Goal: Task Accomplishment & Management: Manage account settings

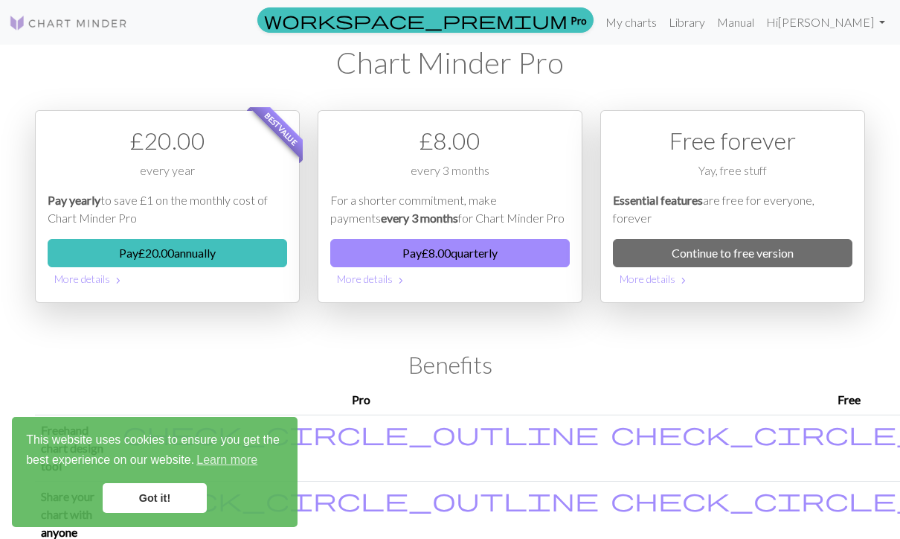
click at [828, 283] on button "More details chevron_right" at bounding box center [733, 278] width 240 height 23
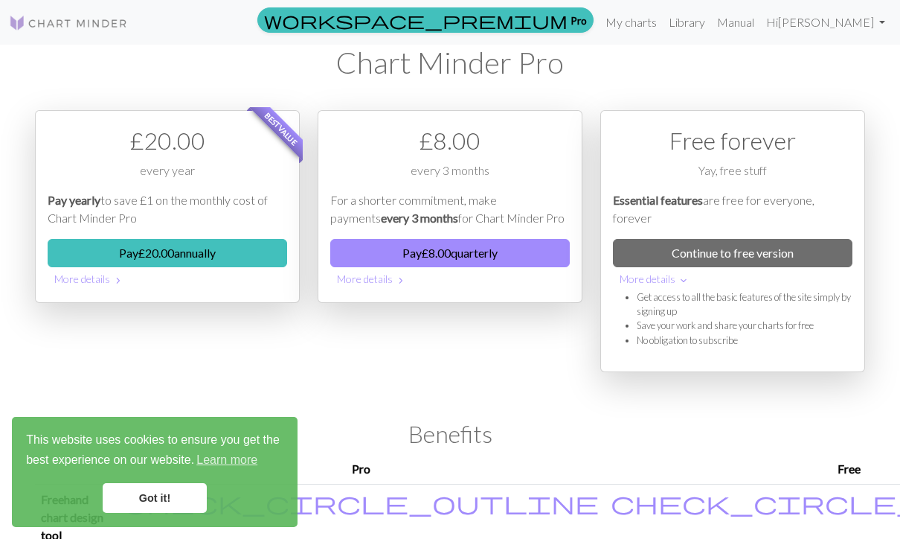
click at [801, 267] on button "More details expand_more" at bounding box center [733, 278] width 240 height 23
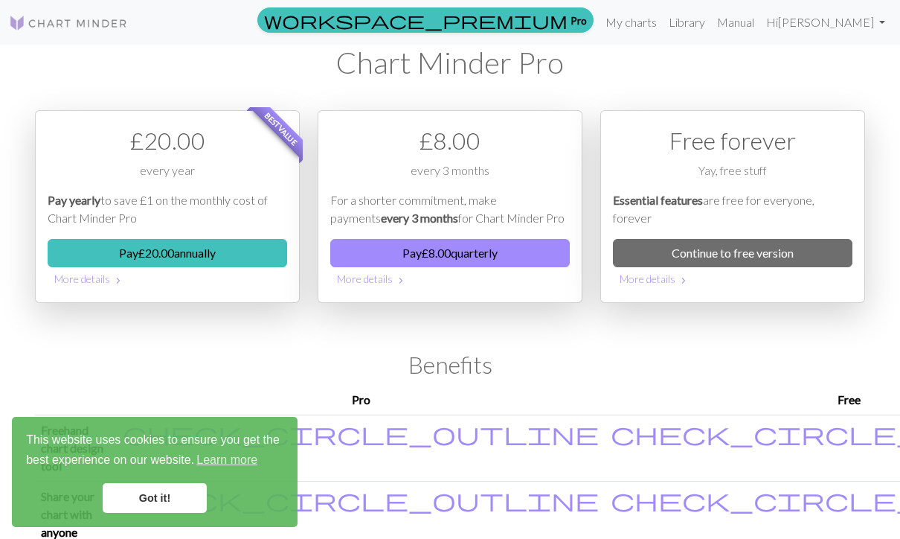
click at [772, 264] on link "Continue to free version" at bounding box center [733, 253] width 240 height 28
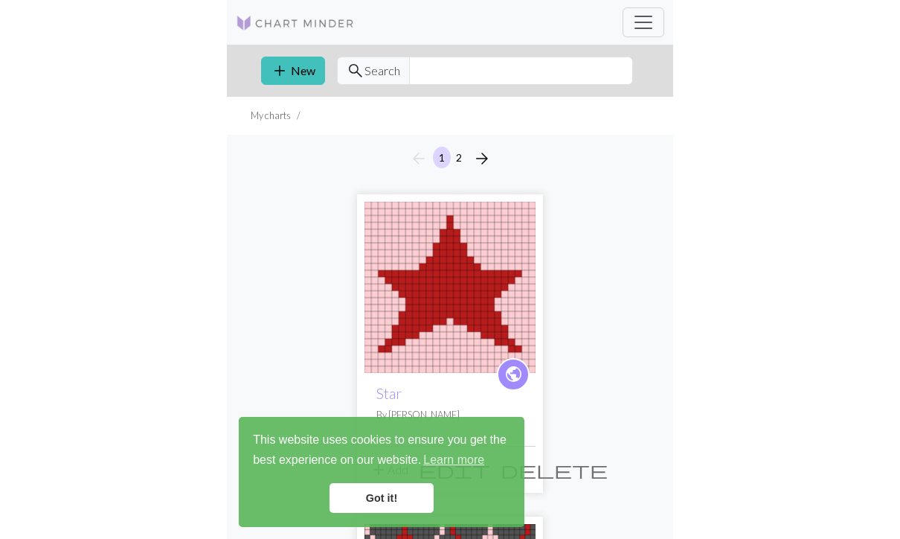
scroll to position [110, 0]
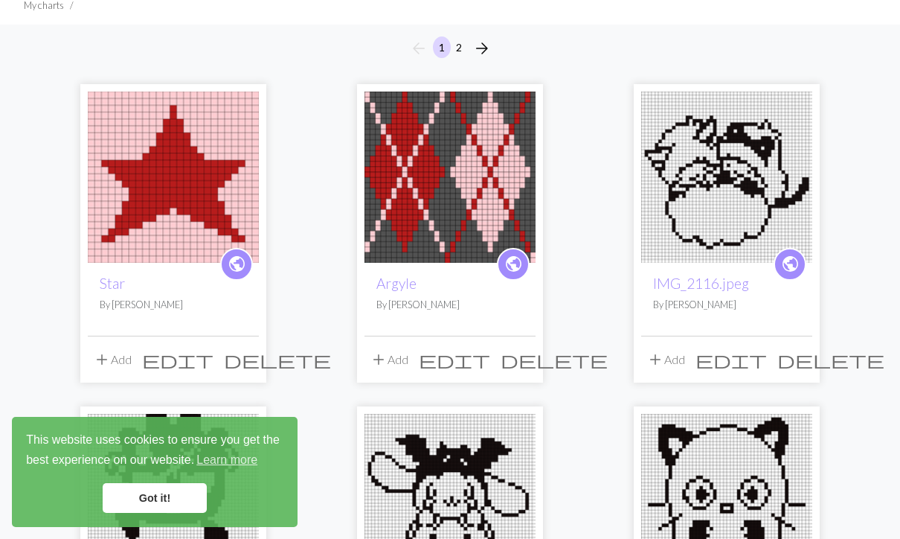
click at [732, 168] on img at bounding box center [726, 176] width 171 height 171
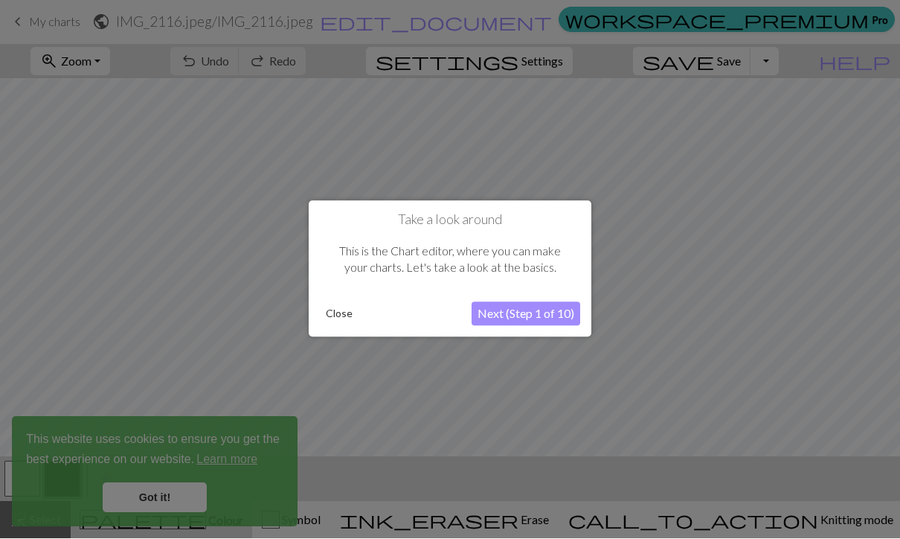
click at [660, 287] on div at bounding box center [450, 269] width 900 height 539
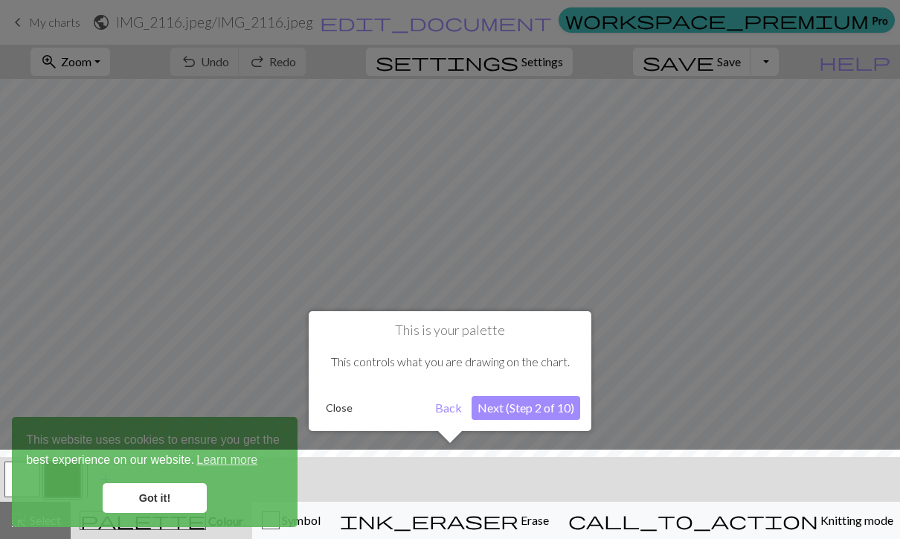
click at [338, 410] on button "Close" at bounding box center [339, 407] width 39 height 22
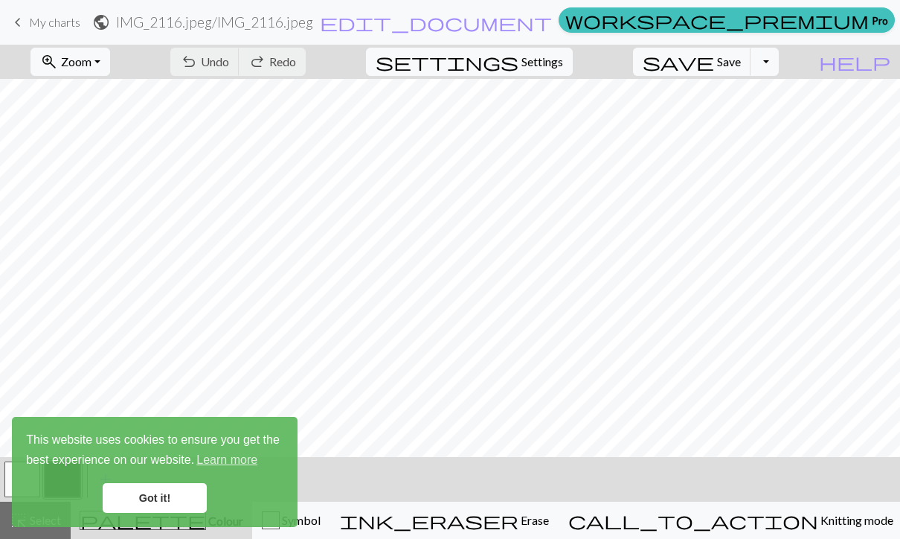
click at [110, 65] on button "zoom_in Zoom Zoom" at bounding box center [70, 62] width 80 height 28
click at [126, 91] on button "Fit all" at bounding box center [90, 95] width 118 height 24
click at [184, 498] on link "Got it!" at bounding box center [155, 498] width 104 height 30
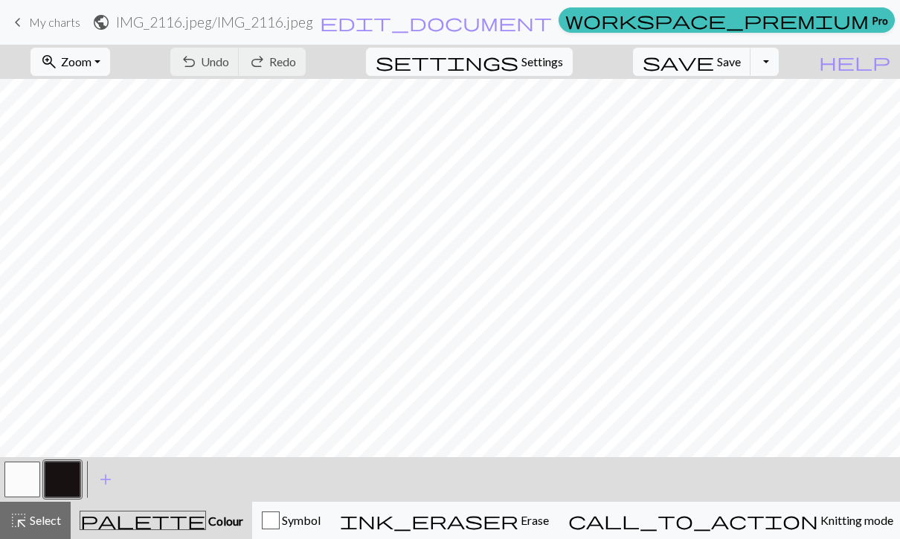
click at [30, 31] on link "keyboard_arrow_left My charts" at bounding box center [44, 22] width 71 height 25
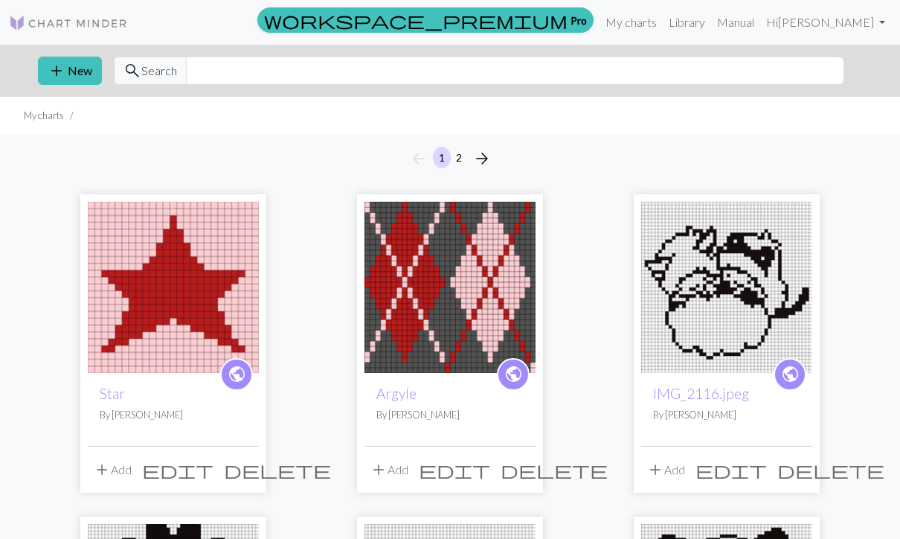
click at [92, 65] on button "add New" at bounding box center [70, 71] width 64 height 28
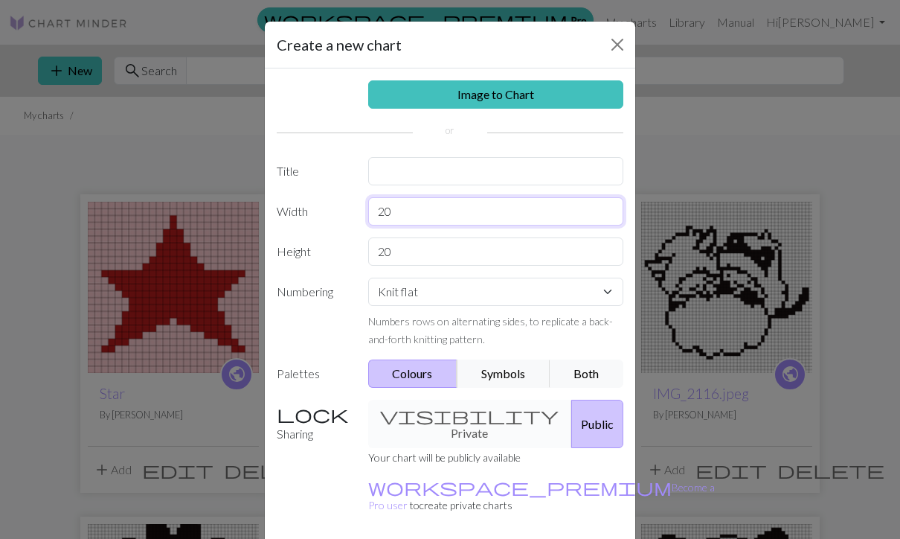
click at [411, 208] on input "20" at bounding box center [496, 211] width 256 height 28
type input "50"
click at [397, 248] on input "20" at bounding box center [496, 251] width 256 height 28
click at [446, 422] on div "visibility Private Public" at bounding box center [496, 423] width 274 height 48
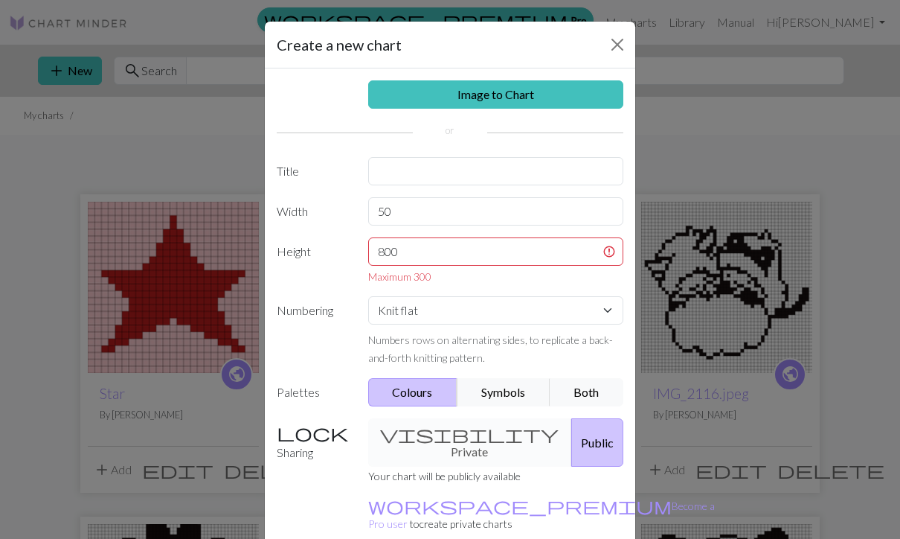
click at [446, 429] on div "visibility Private Public" at bounding box center [496, 442] width 274 height 48
click at [441, 434] on div "visibility Private Public" at bounding box center [496, 442] width 274 height 48
click at [445, 424] on div "visibility Private Public" at bounding box center [496, 442] width 274 height 48
click at [398, 242] on input "800" at bounding box center [496, 251] width 256 height 28
click at [411, 250] on input "800" at bounding box center [496, 251] width 256 height 28
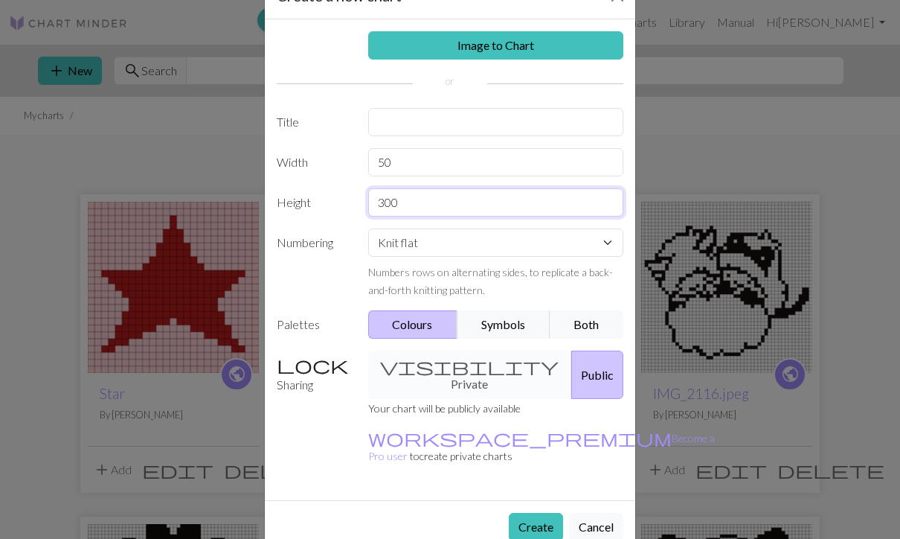
scroll to position [48, 0]
type input "300"
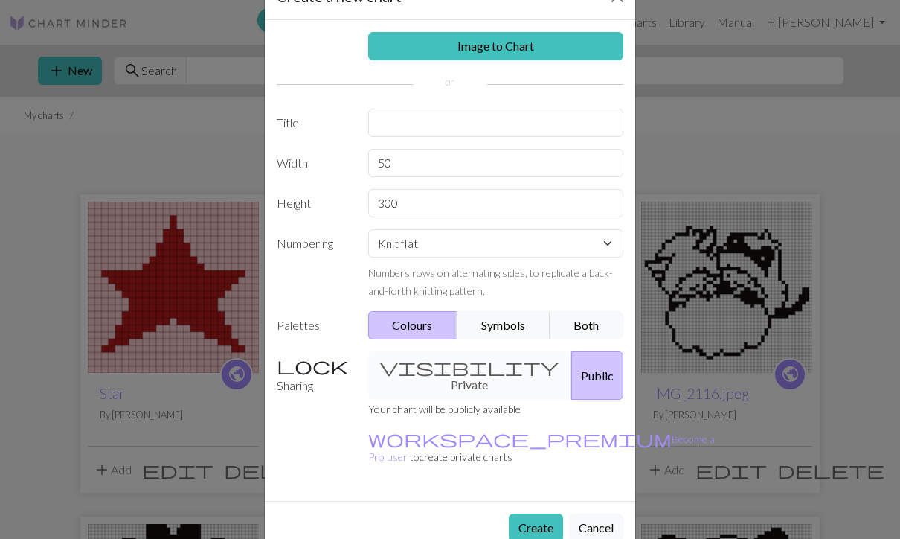
click at [531, 513] on button "Create" at bounding box center [536, 527] width 54 height 28
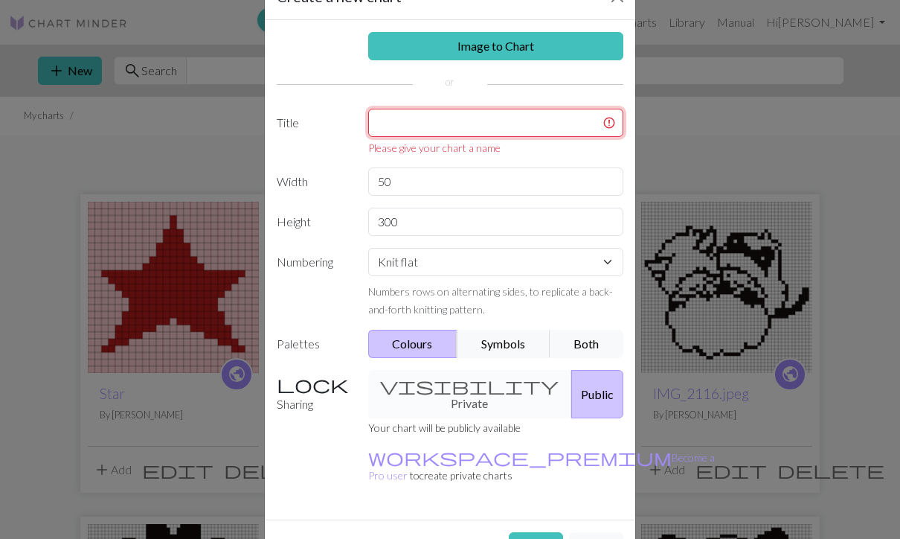
click at [414, 117] on input "text" at bounding box center [496, 123] width 256 height 28
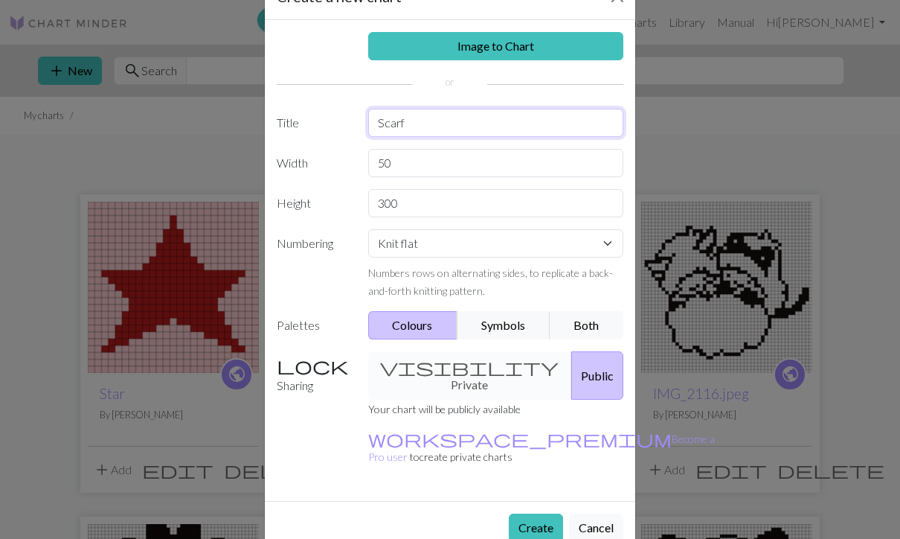
type input "Scarf"
click at [546, 513] on button "Create" at bounding box center [536, 527] width 54 height 28
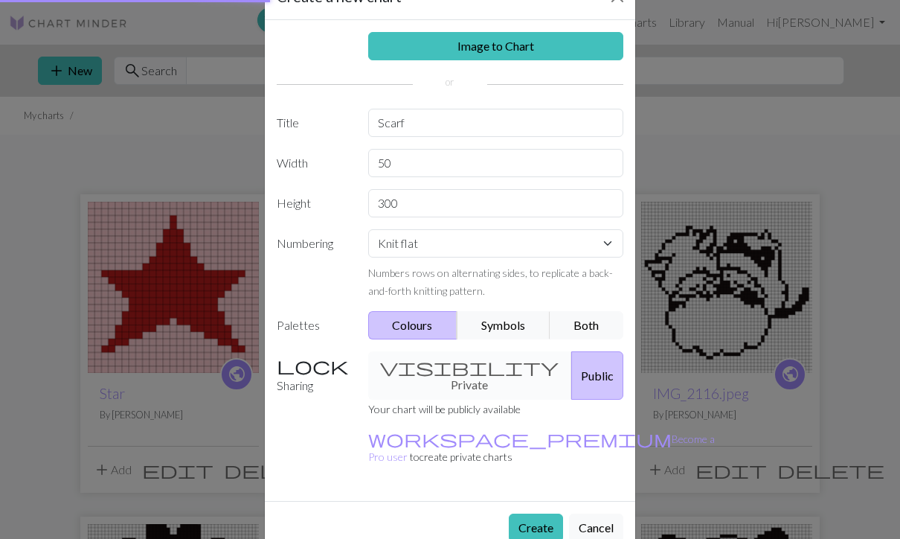
click at [540, 513] on button "Create" at bounding box center [536, 527] width 54 height 28
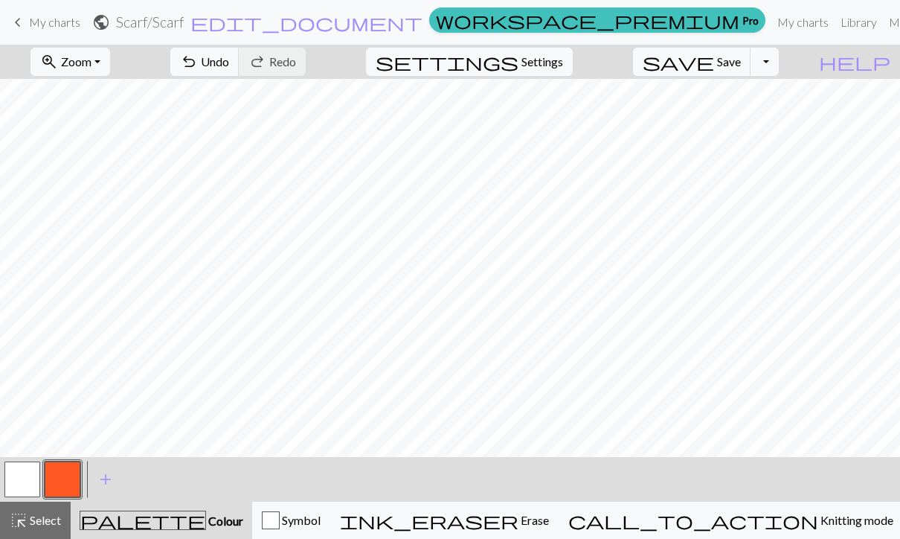
click at [91, 63] on span "Zoom" at bounding box center [76, 61] width 30 height 14
click at [127, 98] on button "Fit all" at bounding box center [90, 95] width 118 height 24
click at [229, 63] on span "Undo" at bounding box center [215, 61] width 28 height 14
click at [741, 55] on span "Save" at bounding box center [729, 61] width 24 height 14
click at [714, 62] on span "save" at bounding box center [678, 61] width 71 height 21
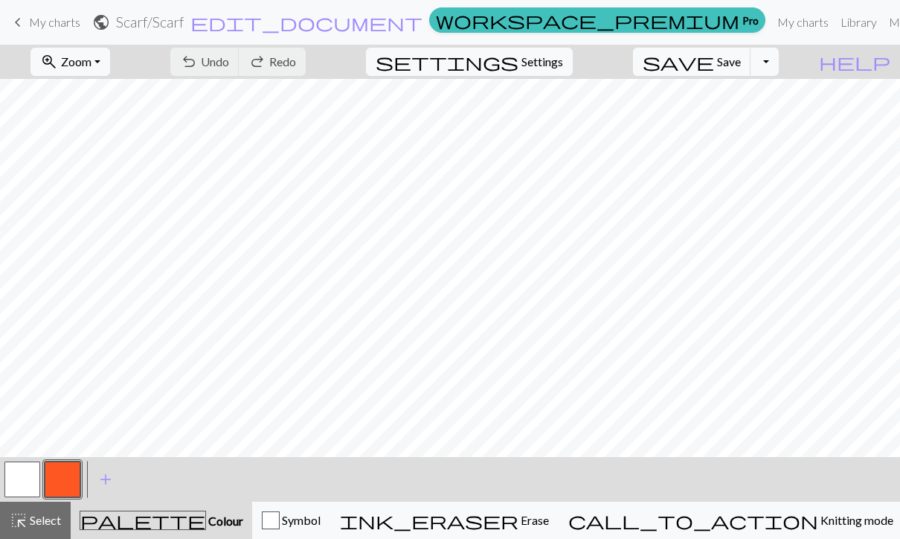
click at [771, 21] on link "My charts" at bounding box center [802, 22] width 63 height 30
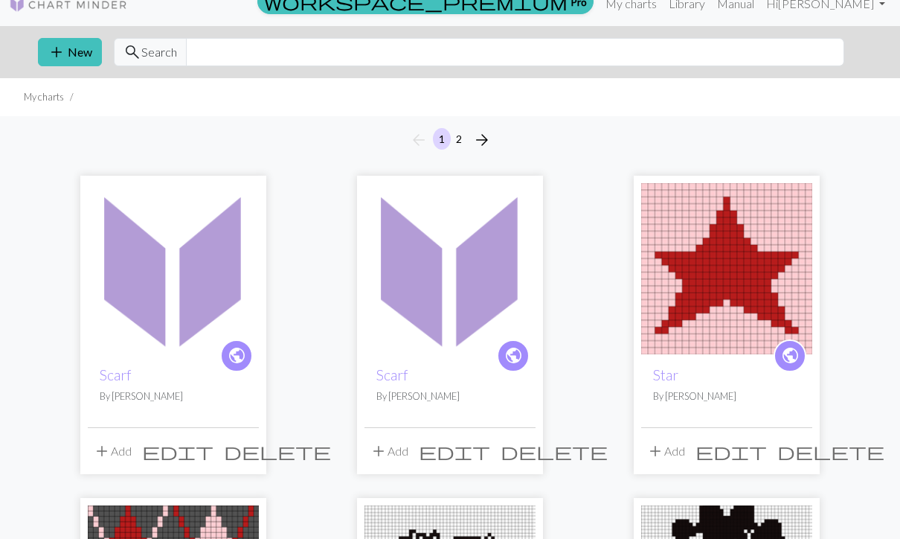
scroll to position [22, 0]
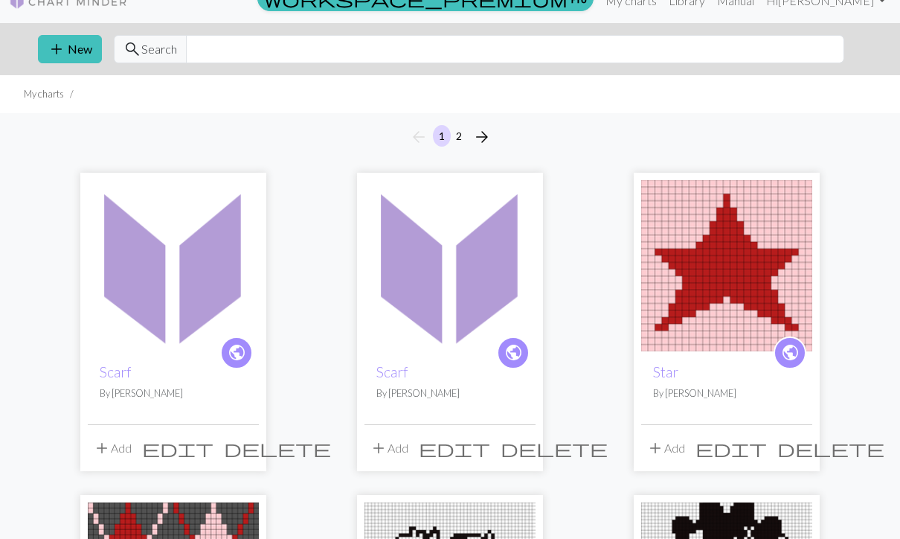
click at [522, 448] on span "delete" at bounding box center [554, 447] width 107 height 21
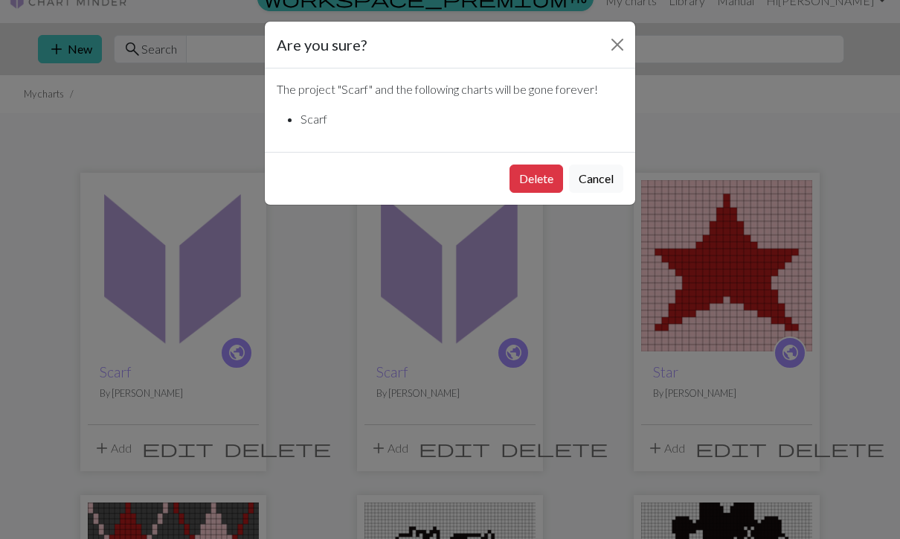
click at [544, 175] on button "Delete" at bounding box center [536, 178] width 54 height 28
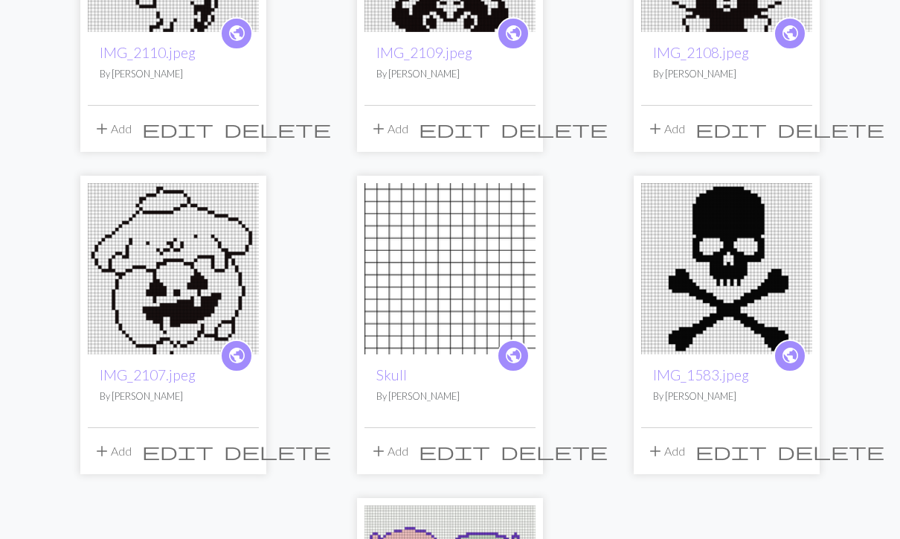
scroll to position [1314, 0]
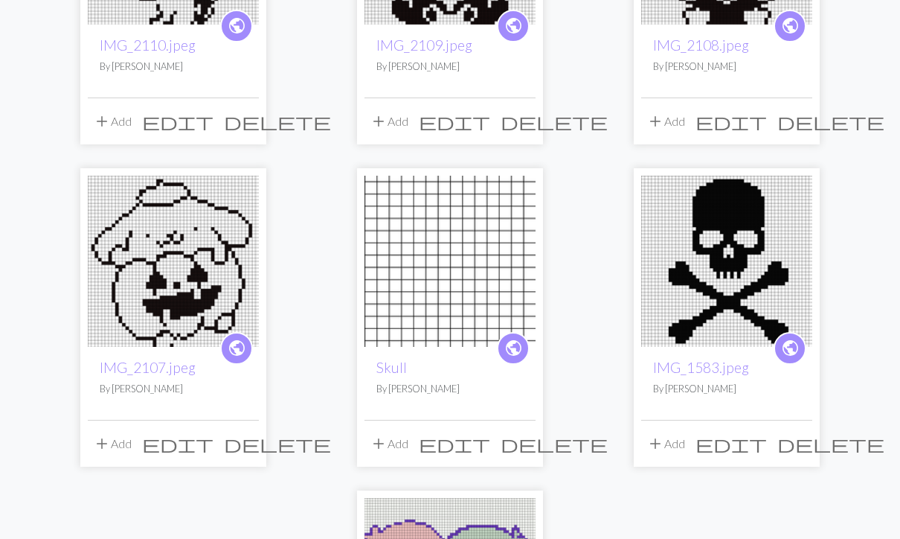
click at [210, 258] on img at bounding box center [173, 261] width 171 height 171
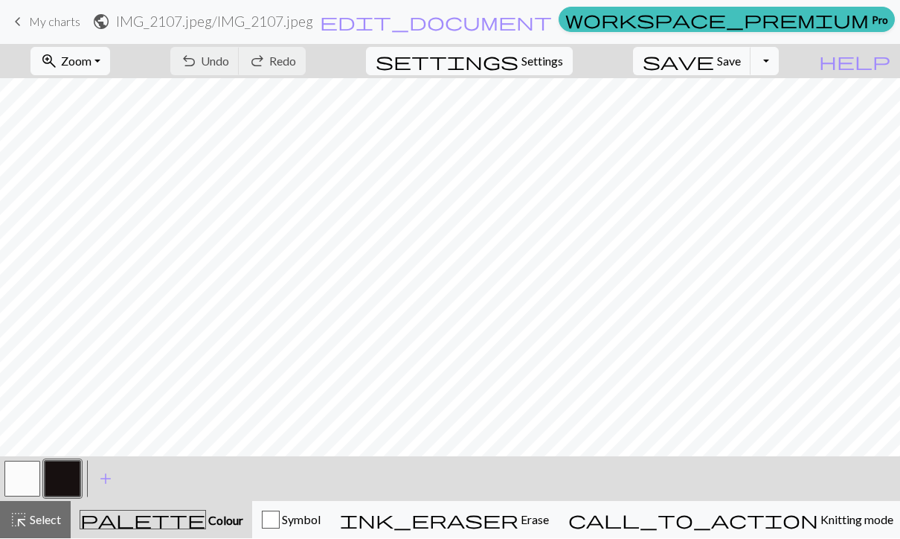
click at [554, 58] on span "Settings" at bounding box center [542, 62] width 42 height 18
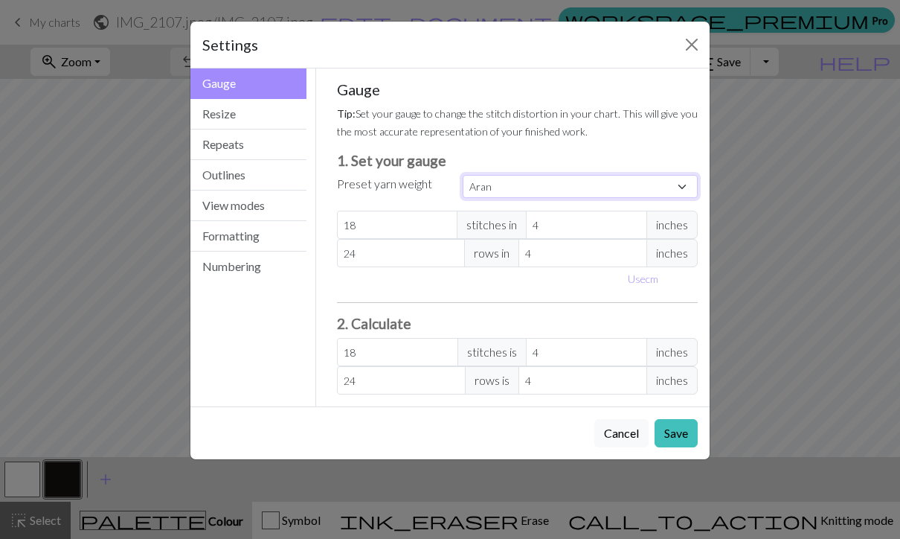
click at [540, 184] on select "Custom Square Lace Light Fingering Fingering Sport Double knit Worsted Aran Bul…" at bounding box center [580, 186] width 235 height 23
select select "fingering"
type input "28"
type input "36"
type input "28"
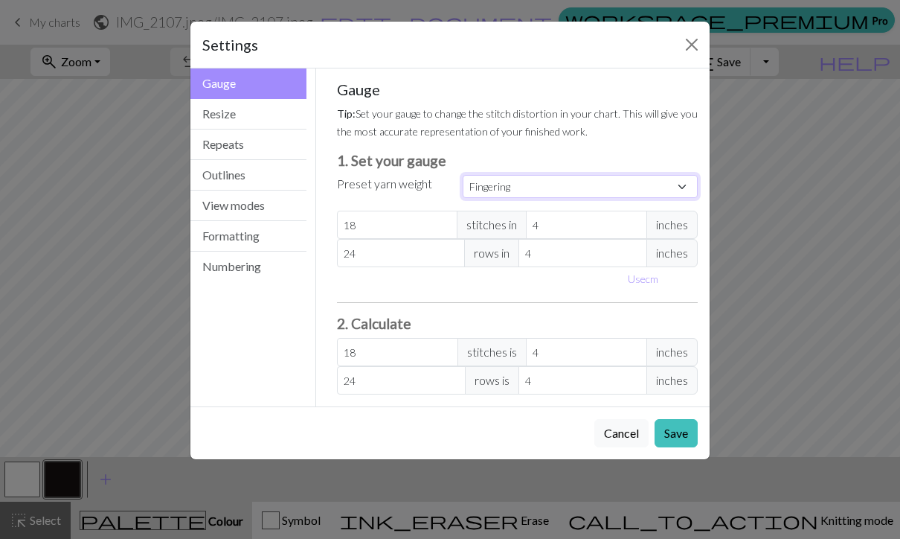
type input "36"
click at [680, 429] on button "Save" at bounding box center [676, 433] width 43 height 28
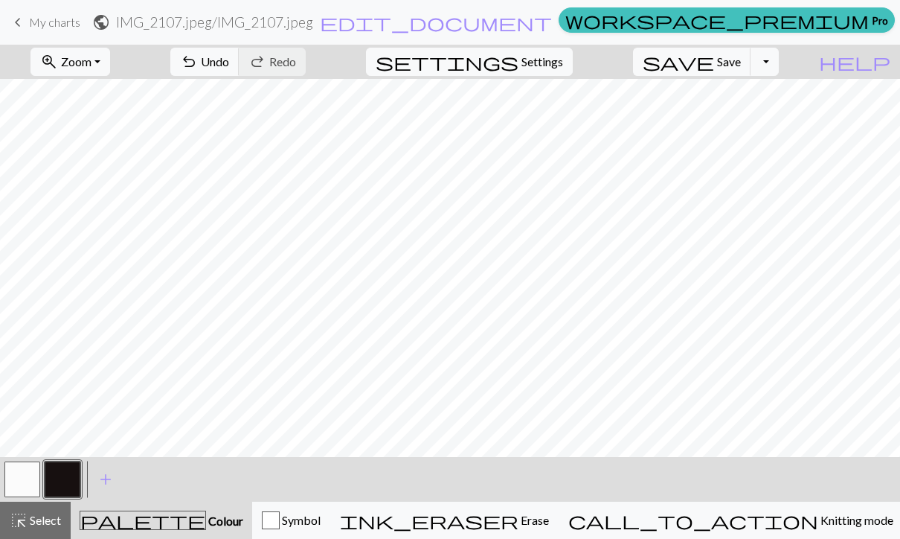
click at [553, 67] on span "Settings" at bounding box center [542, 62] width 42 height 18
select select "fingering"
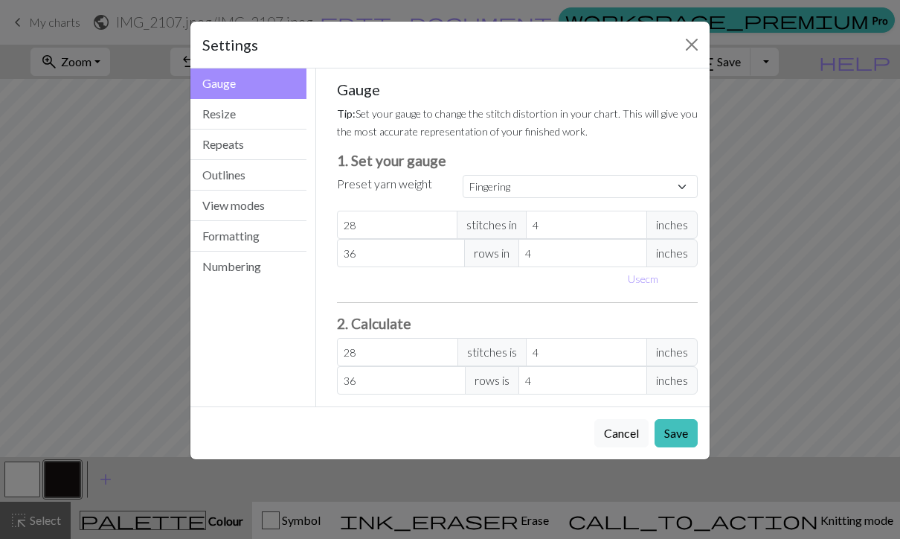
click at [260, 115] on button "Resize" at bounding box center [248, 114] width 116 height 30
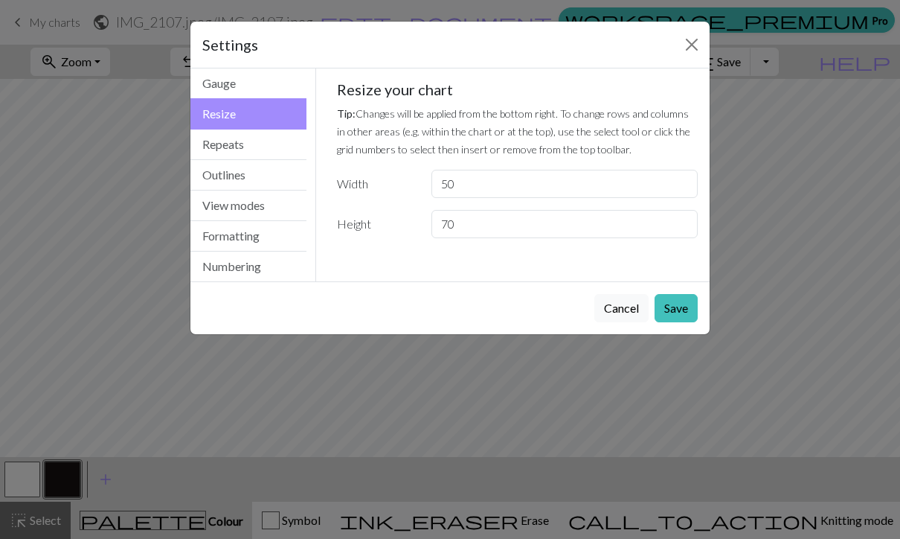
click at [258, 146] on button "Repeats" at bounding box center [248, 144] width 116 height 30
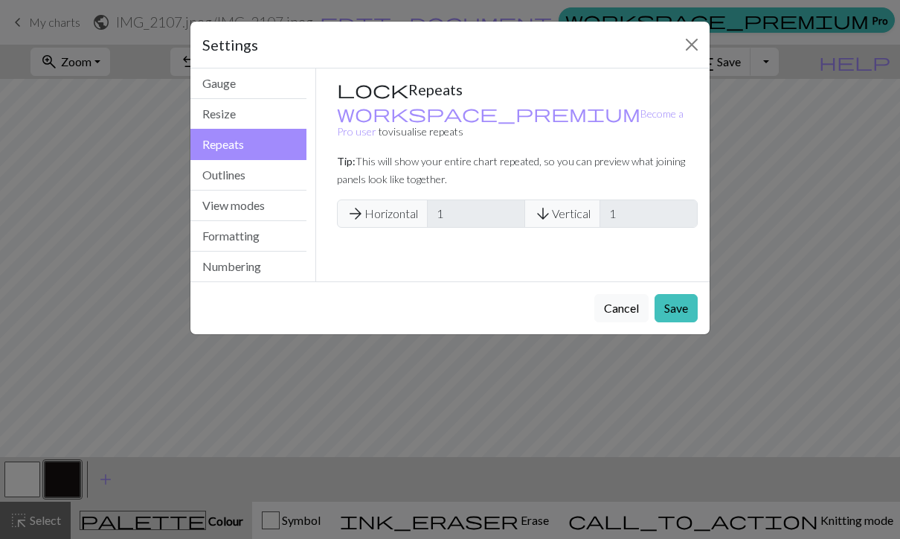
click at [248, 176] on button "Outlines" at bounding box center [248, 175] width 116 height 30
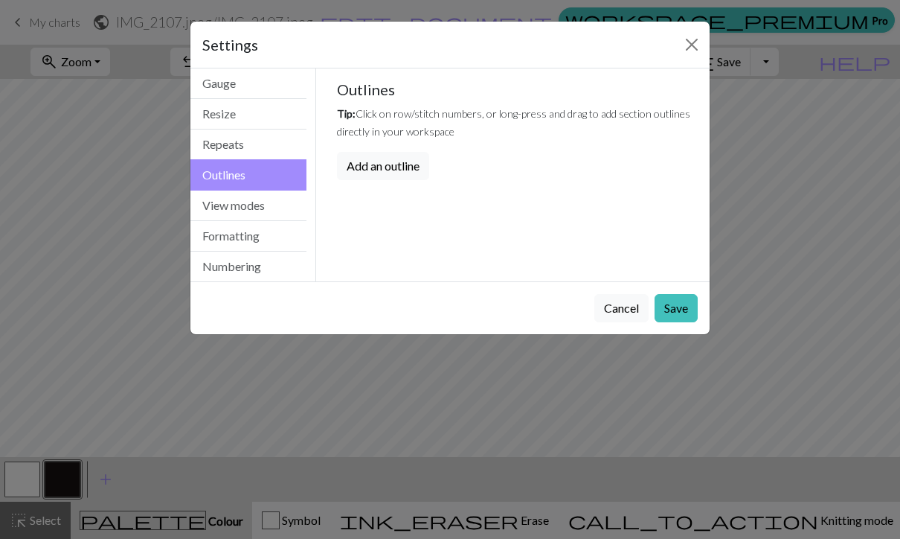
click at [257, 200] on button "View modes" at bounding box center [248, 205] width 116 height 30
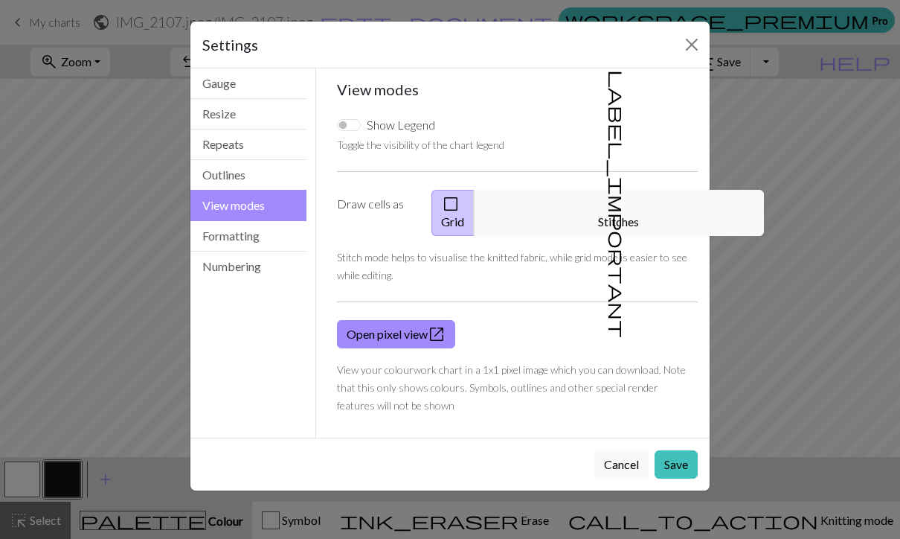
click at [274, 231] on button "Formatting" at bounding box center [248, 236] width 116 height 30
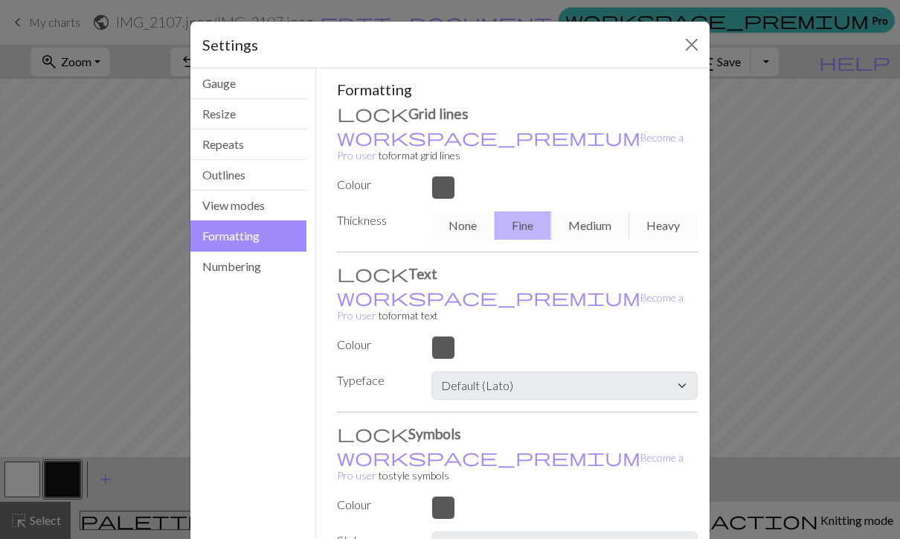
click at [271, 264] on button "Numbering" at bounding box center [248, 266] width 116 height 30
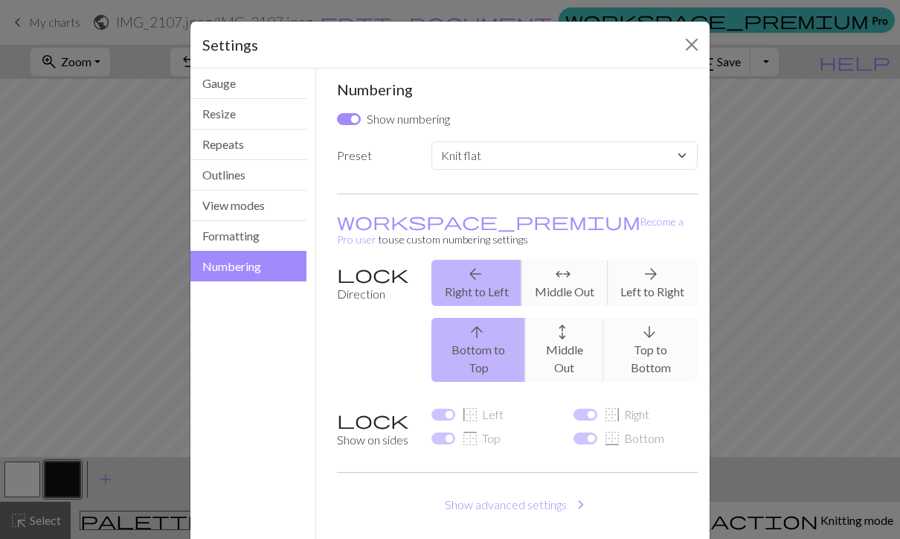
click at [691, 47] on button "Close" at bounding box center [692, 45] width 24 height 24
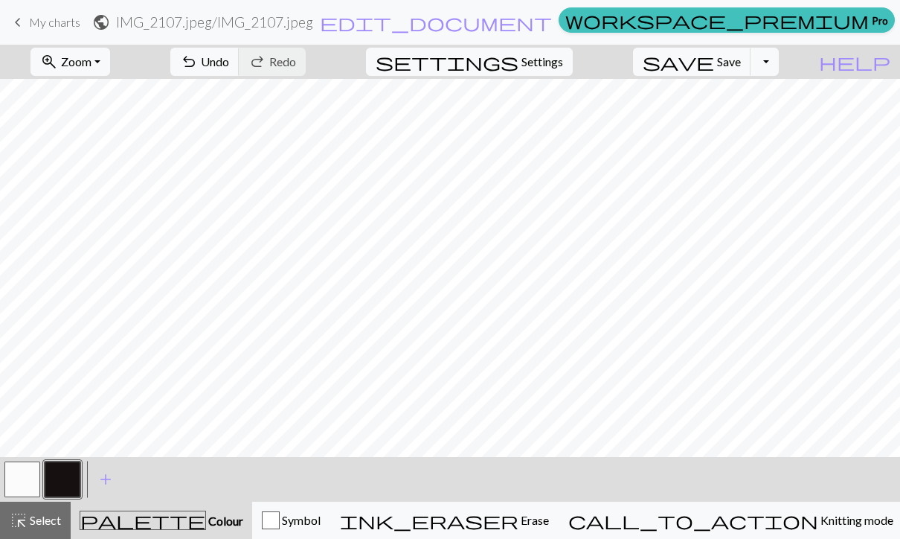
click at [779, 60] on button "Toggle Dropdown" at bounding box center [764, 62] width 28 height 28
click at [726, 96] on button "file_copy Save a copy" at bounding box center [655, 95] width 245 height 24
click at [739, 57] on button "save Save Save" at bounding box center [692, 62] width 118 height 28
click at [779, 61] on button "Toggle Dropdown" at bounding box center [764, 62] width 28 height 28
click at [747, 92] on button "file_copy Save a copy" at bounding box center [655, 95] width 245 height 24
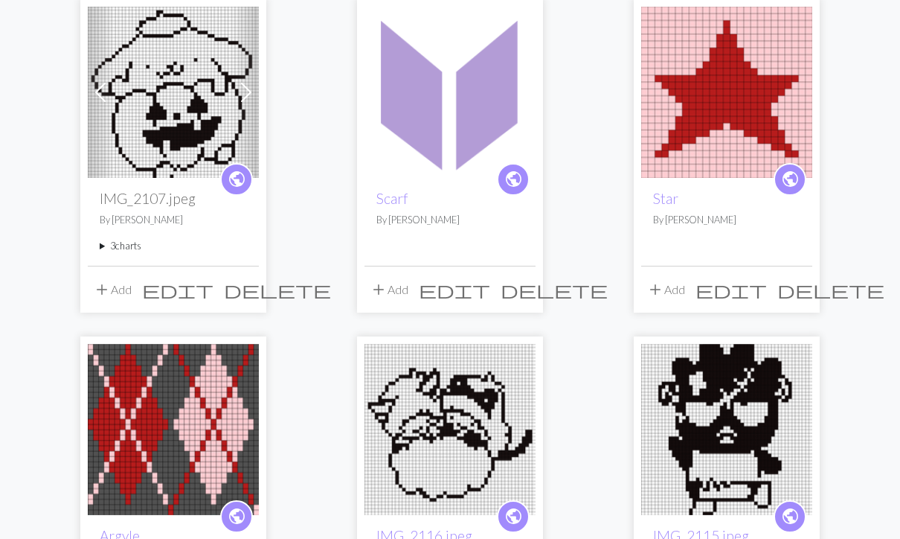
click at [247, 89] on span at bounding box center [246, 93] width 24 height 24
click at [250, 86] on span at bounding box center [246, 92] width 24 height 24
click at [245, 87] on span at bounding box center [246, 92] width 24 height 24
click at [244, 91] on span at bounding box center [246, 92] width 24 height 24
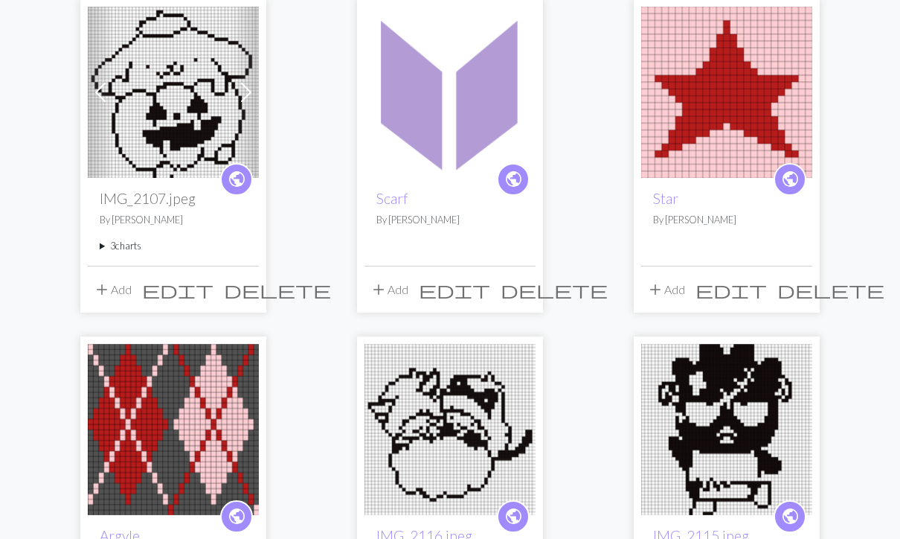
click at [246, 92] on span at bounding box center [246, 92] width 24 height 24
click at [107, 245] on summary "3 charts" at bounding box center [173, 246] width 147 height 14
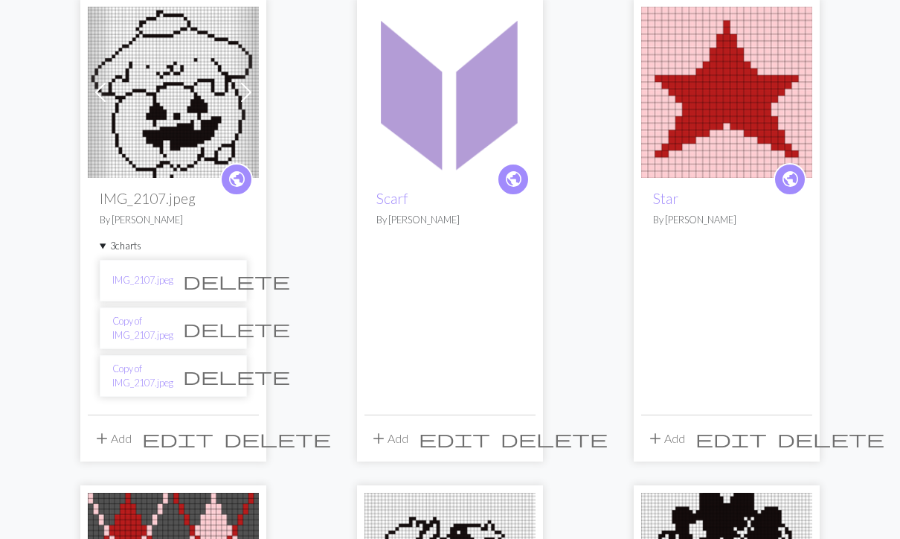
click at [222, 372] on span "delete" at bounding box center [236, 375] width 107 height 21
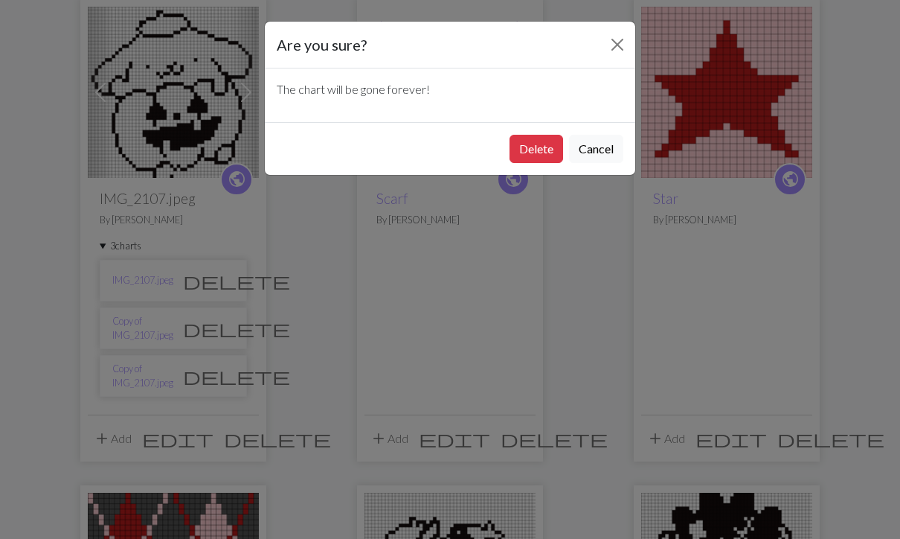
click at [536, 149] on button "Delete" at bounding box center [536, 149] width 54 height 28
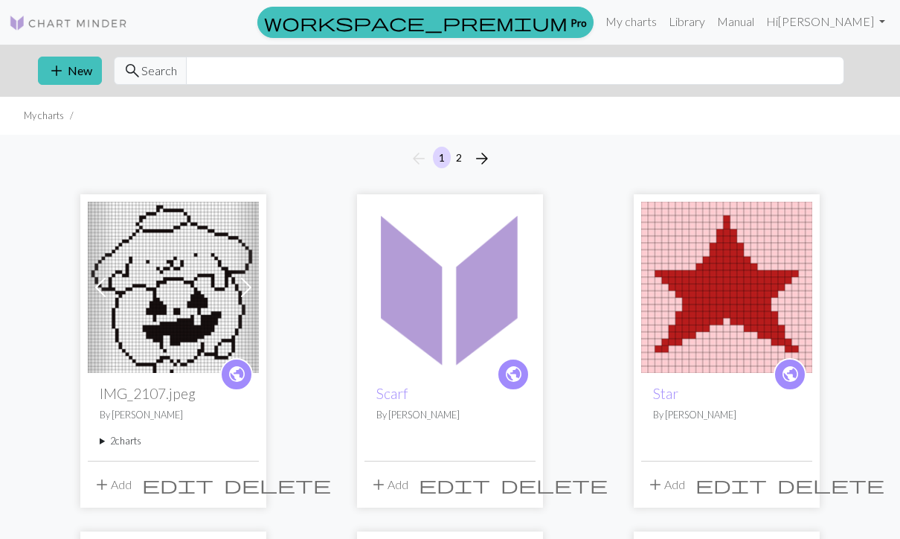
scroll to position [195, 0]
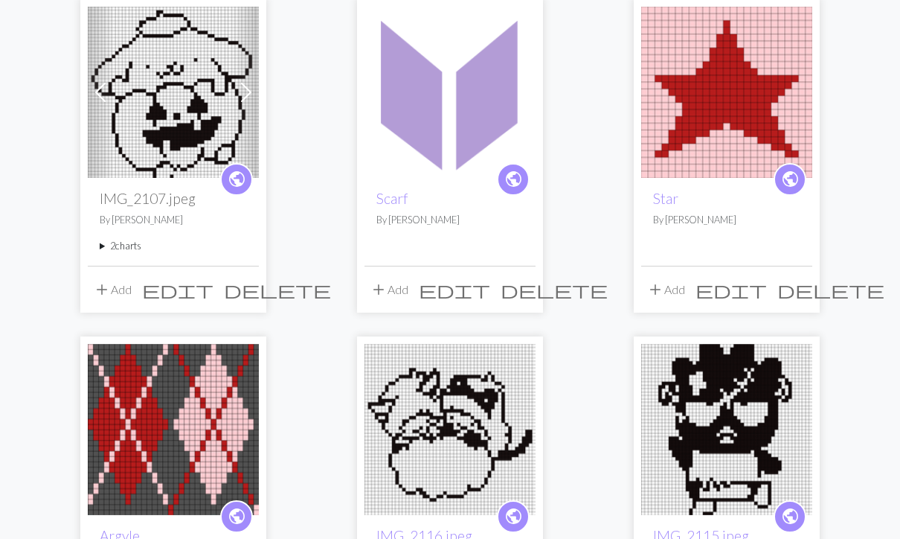
click at [107, 244] on summary "2 charts" at bounding box center [173, 246] width 147 height 14
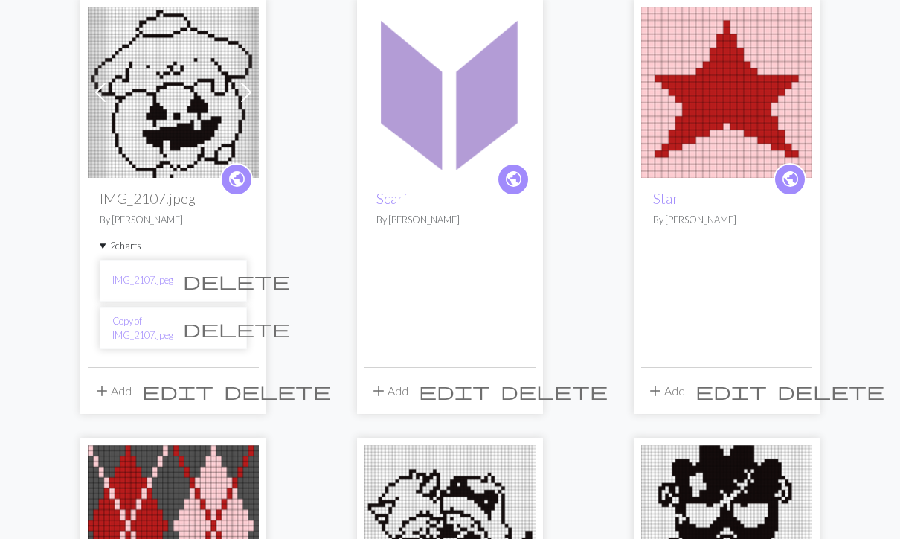
click at [224, 324] on span "delete" at bounding box center [236, 328] width 107 height 21
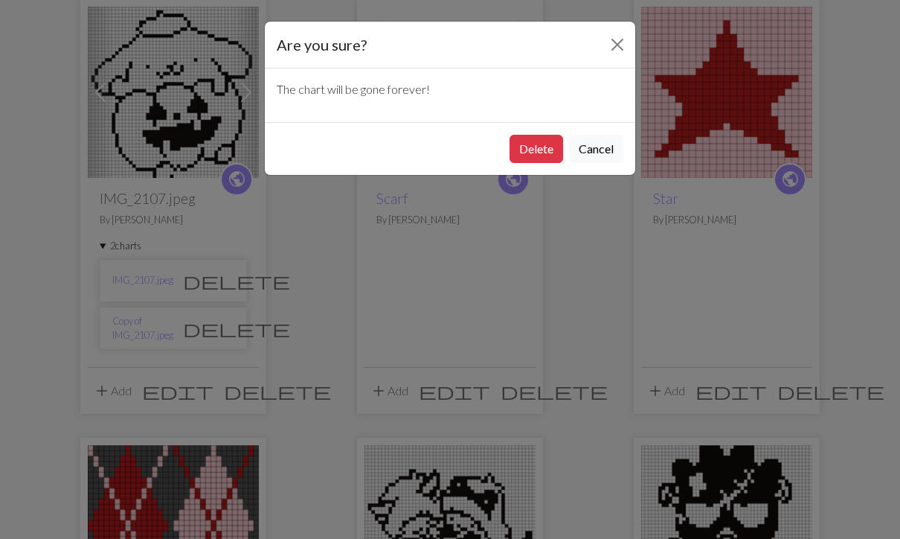
click at [537, 148] on button "Delete" at bounding box center [536, 149] width 54 height 28
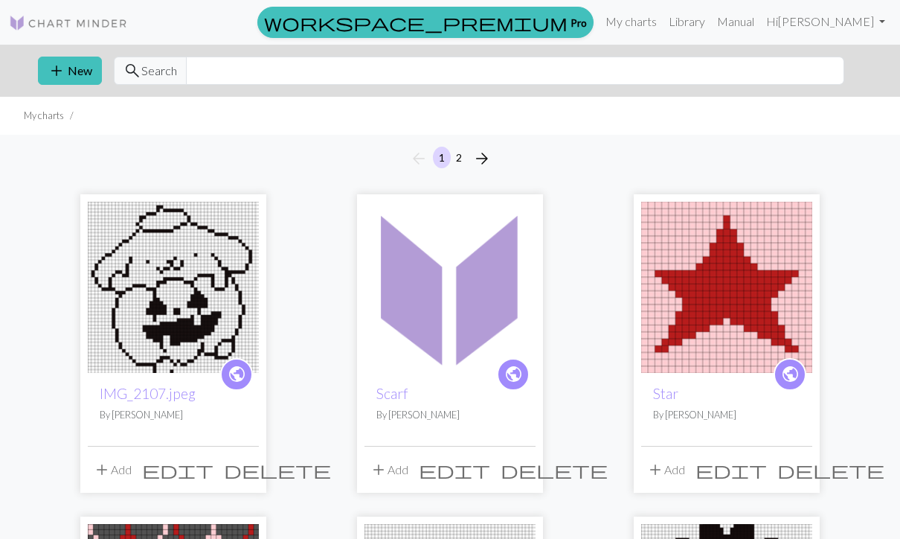
scroll to position [195, 0]
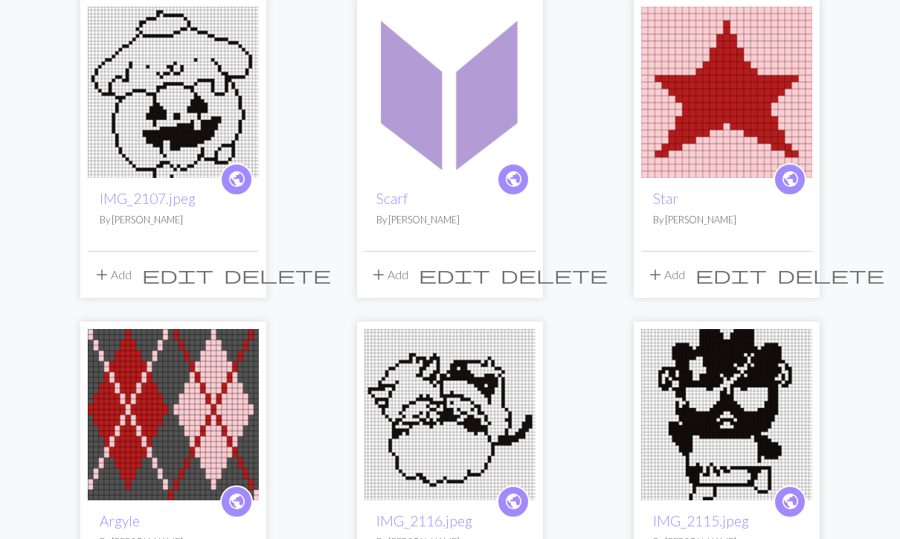
click at [100, 278] on span "add" at bounding box center [102, 274] width 18 height 21
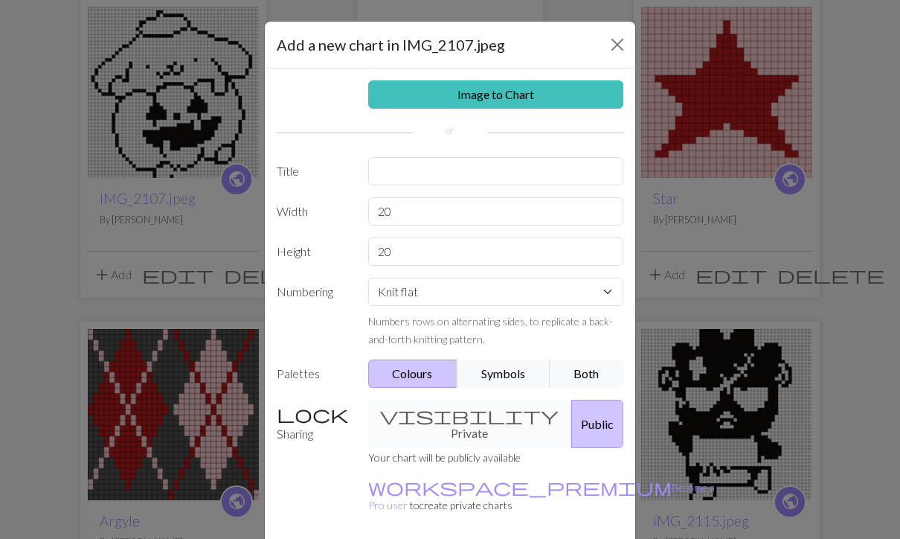
click at [614, 45] on button "Close" at bounding box center [617, 45] width 24 height 24
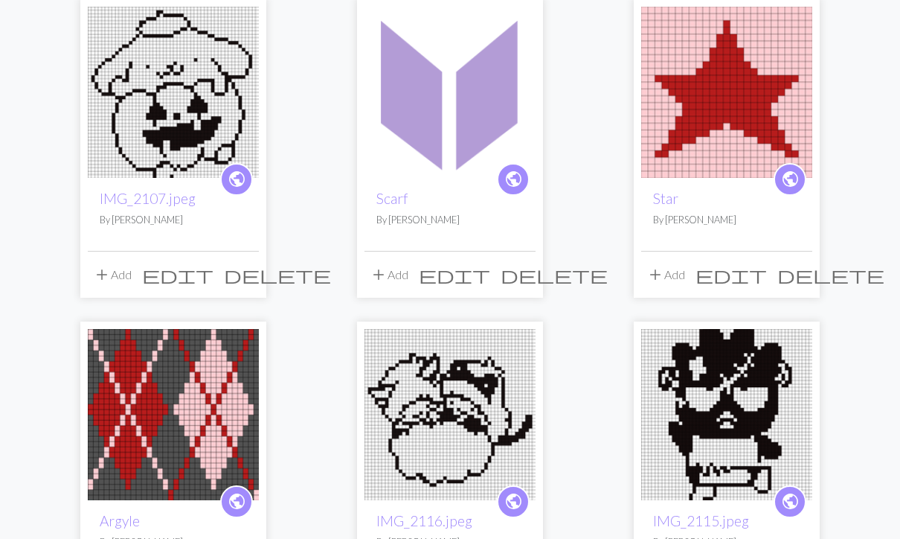
click at [213, 278] on span "edit" at bounding box center [177, 274] width 71 height 21
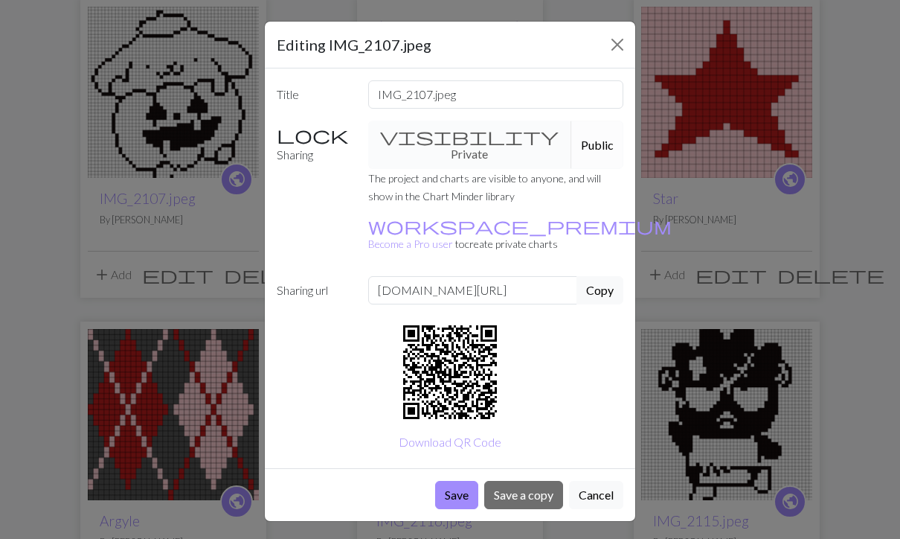
click at [623, 39] on button "Close" at bounding box center [617, 45] width 24 height 24
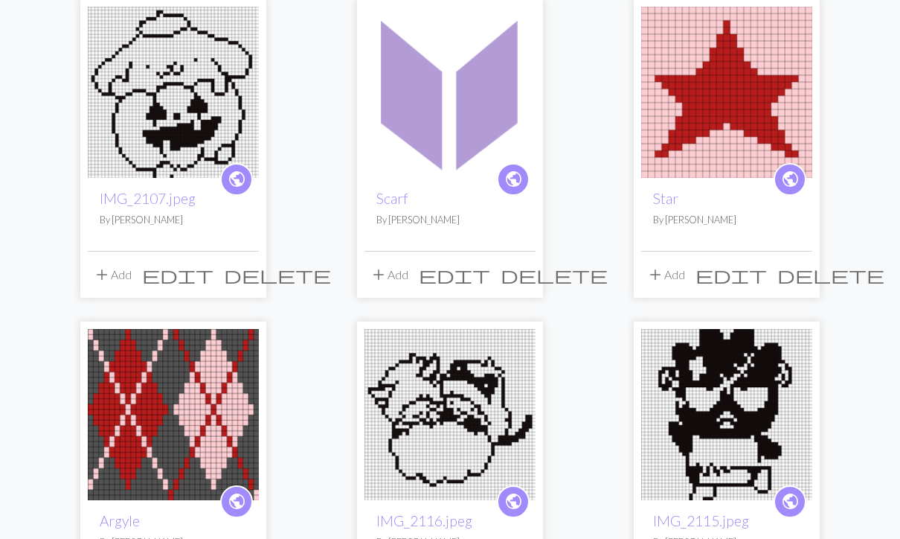
click at [202, 115] on img at bounding box center [173, 92] width 171 height 171
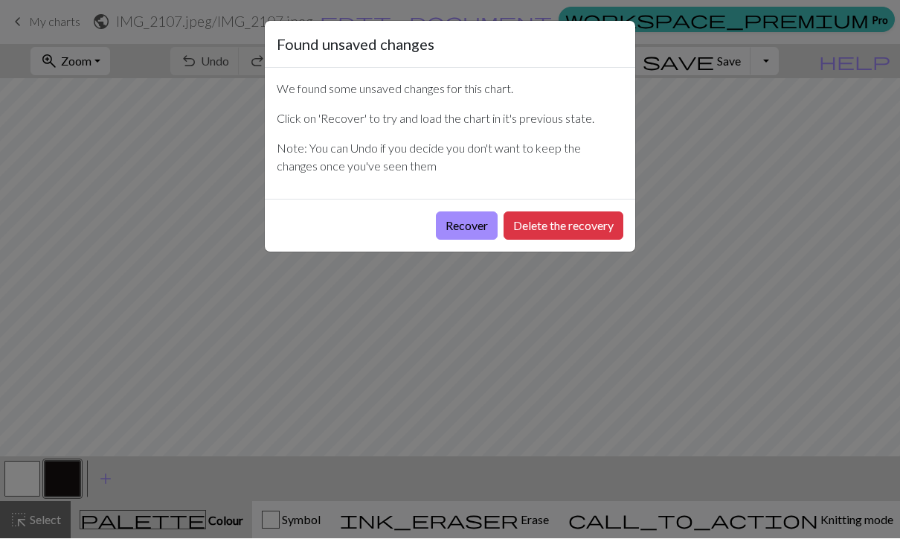
click at [462, 222] on button "Recover" at bounding box center [467, 226] width 62 height 28
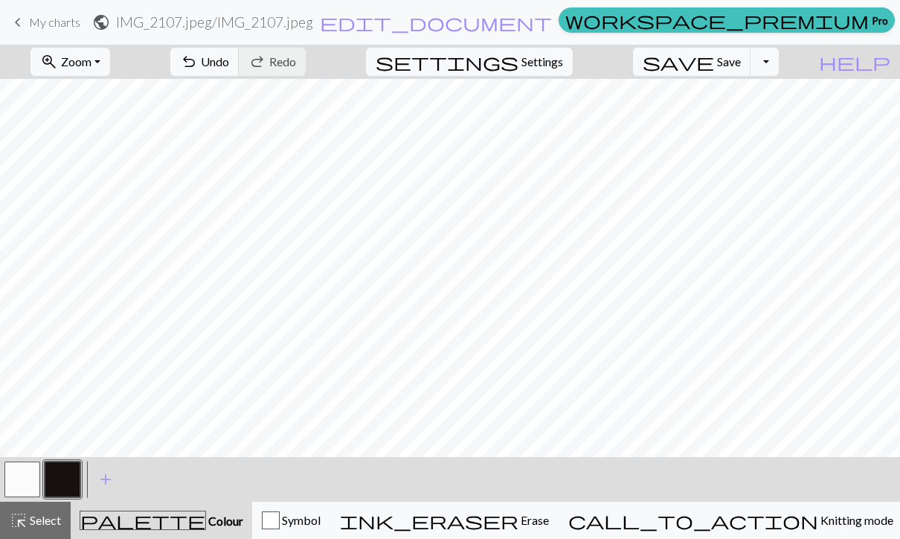
click at [91, 62] on span "Zoom" at bounding box center [76, 61] width 30 height 14
click at [125, 91] on button "Fit all" at bounding box center [90, 95] width 118 height 24
click at [818, 521] on span "Knitting mode" at bounding box center [855, 519] width 75 height 14
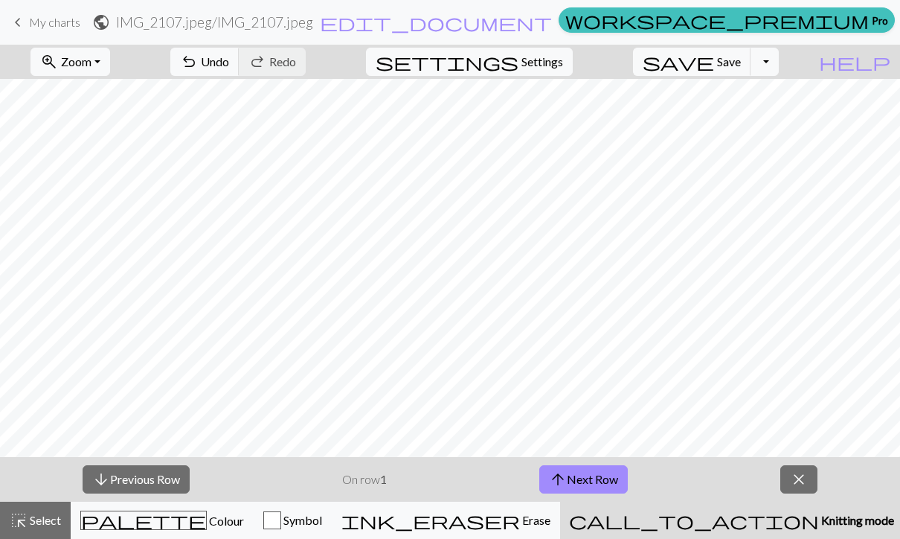
click at [779, 64] on button "Toggle Dropdown" at bounding box center [764, 62] width 28 height 28
click at [748, 123] on button "save_alt Download" at bounding box center [655, 118] width 245 height 24
click at [30, 24] on span "My charts" at bounding box center [54, 22] width 51 height 14
click at [15, 27] on span "keyboard_arrow_left" at bounding box center [18, 22] width 18 height 21
click at [28, 25] on link "keyboard_arrow_left My charts" at bounding box center [44, 22] width 71 height 25
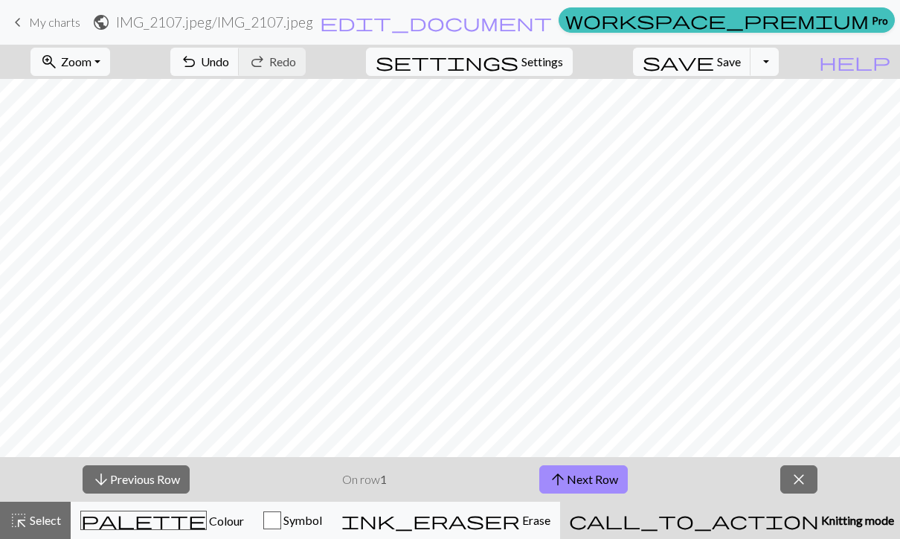
click at [20, 27] on span "keyboard_arrow_left" at bounding box center [18, 22] width 18 height 21
click at [796, 473] on span "close" at bounding box center [799, 479] width 18 height 21
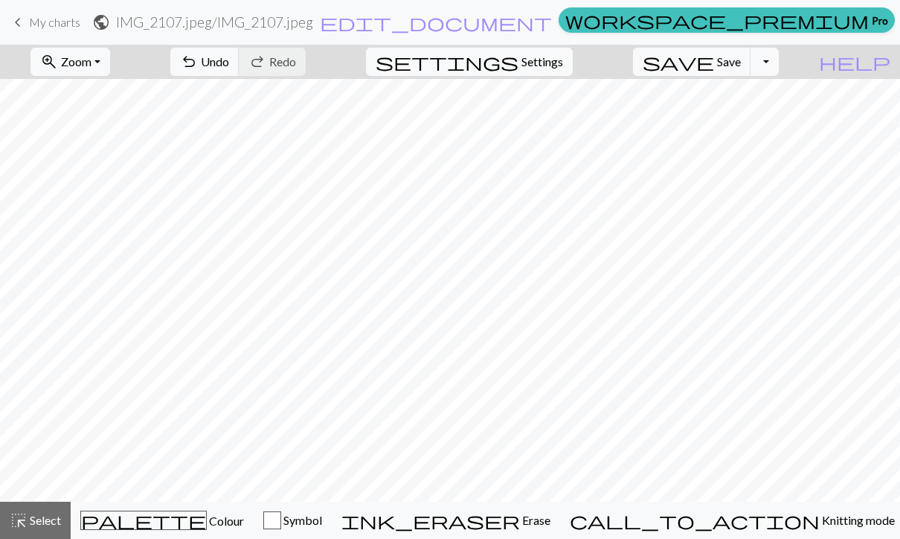
click at [51, 27] on span "My charts" at bounding box center [54, 22] width 51 height 14
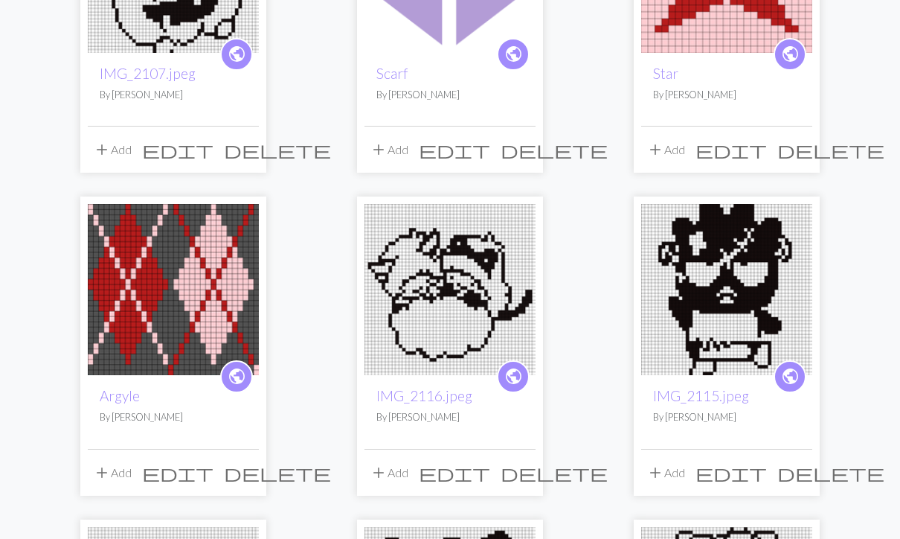
scroll to position [337, 0]
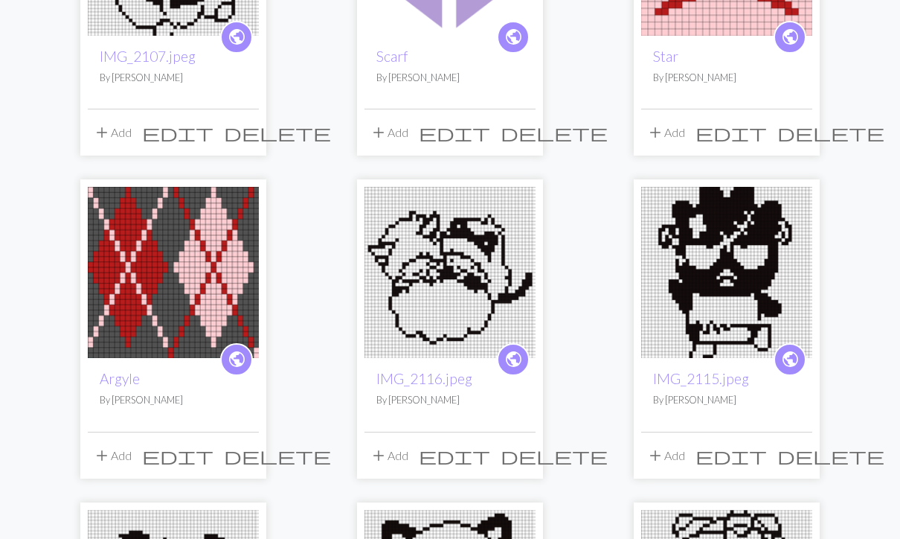
click at [482, 231] on img at bounding box center [449, 272] width 171 height 171
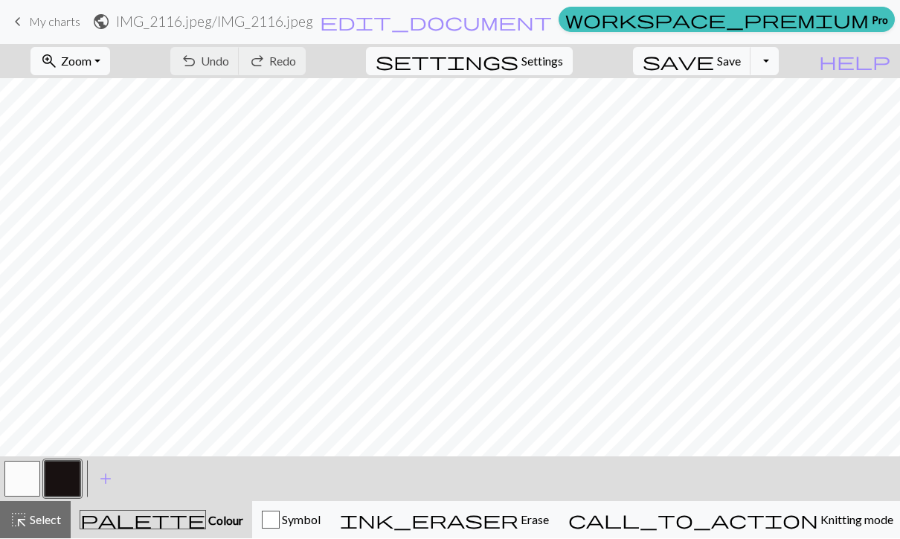
click at [779, 63] on button "Toggle Dropdown" at bounding box center [764, 62] width 28 height 28
click at [752, 112] on button "save_alt Download" at bounding box center [655, 118] width 245 height 24
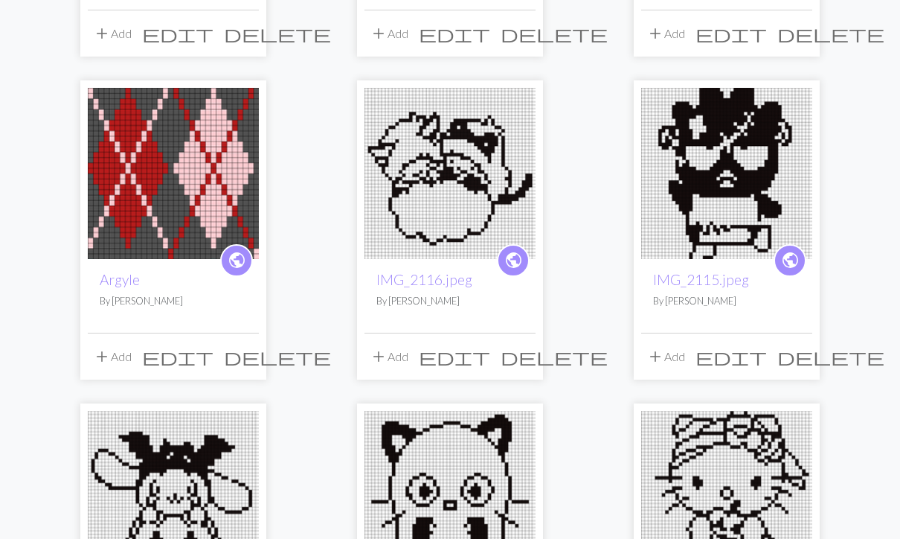
click at [710, 180] on img at bounding box center [726, 174] width 171 height 171
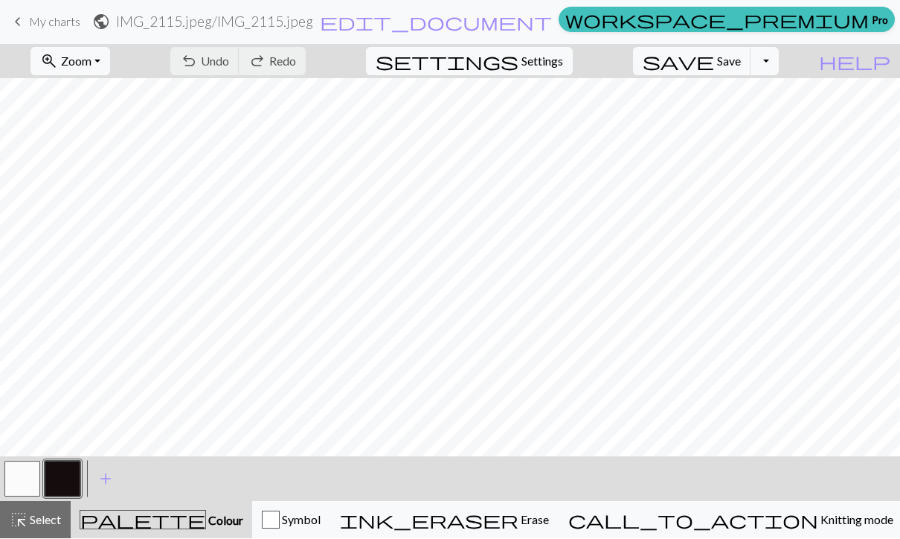
click at [779, 64] on button "Toggle Dropdown" at bounding box center [764, 62] width 28 height 28
click at [746, 115] on button "save_alt Download" at bounding box center [655, 118] width 245 height 24
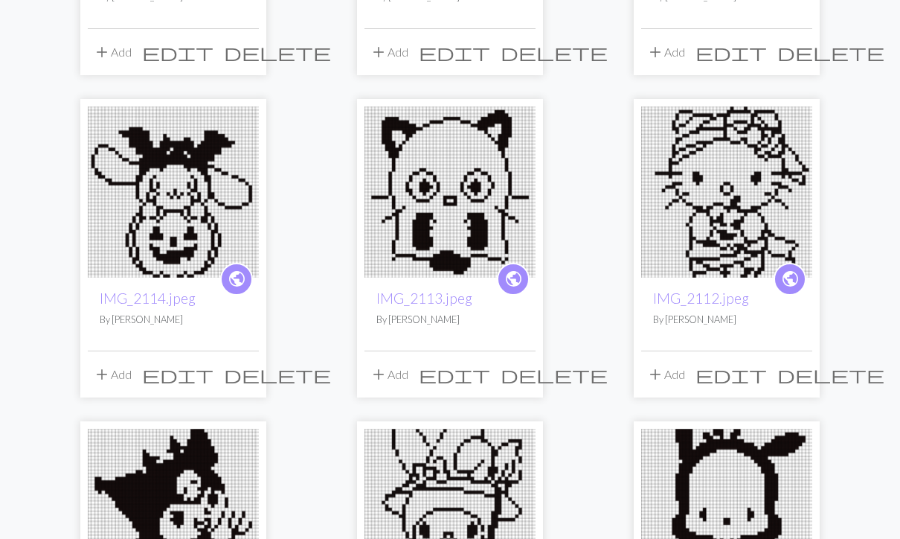
click at [190, 201] on img at bounding box center [173, 192] width 171 height 171
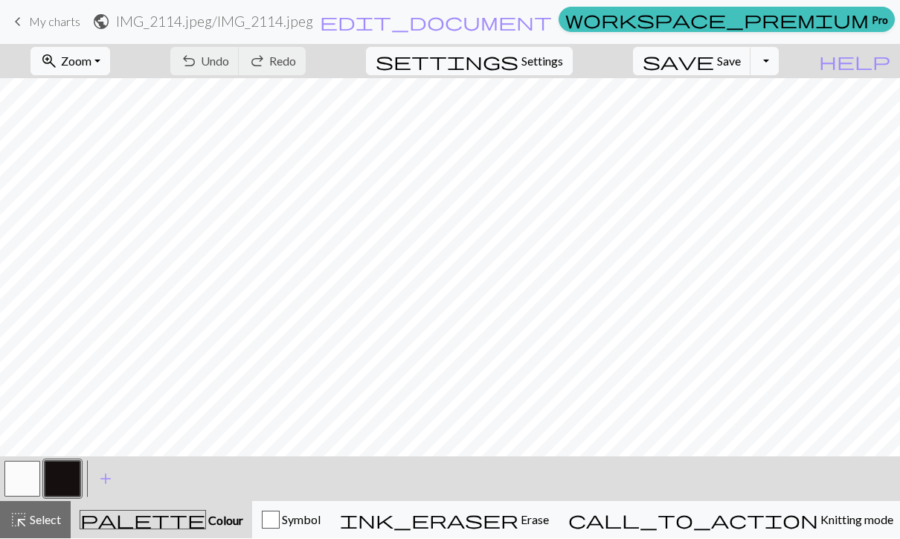
click at [779, 55] on button "Toggle Dropdown" at bounding box center [764, 62] width 28 height 28
click at [730, 120] on button "save_alt Download" at bounding box center [655, 118] width 245 height 24
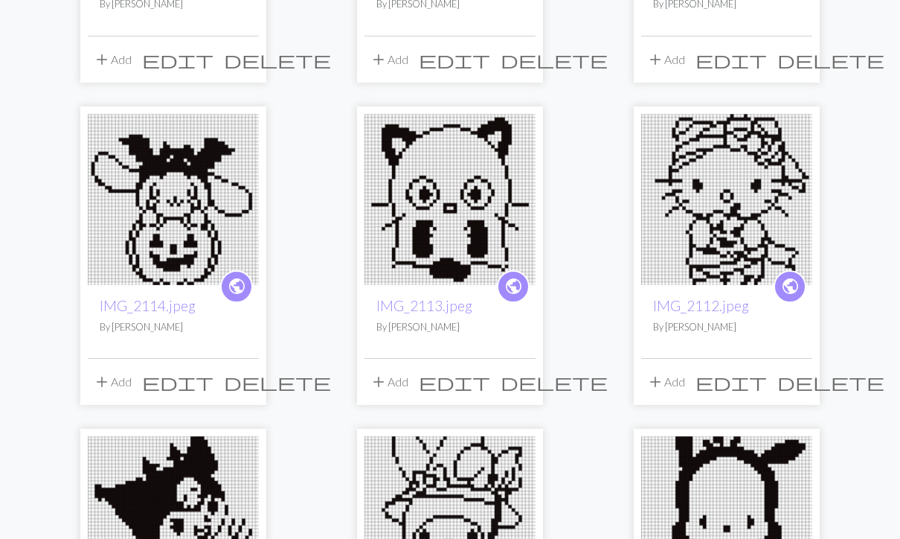
scroll to position [733, 0]
click at [205, 218] on img at bounding box center [173, 199] width 171 height 171
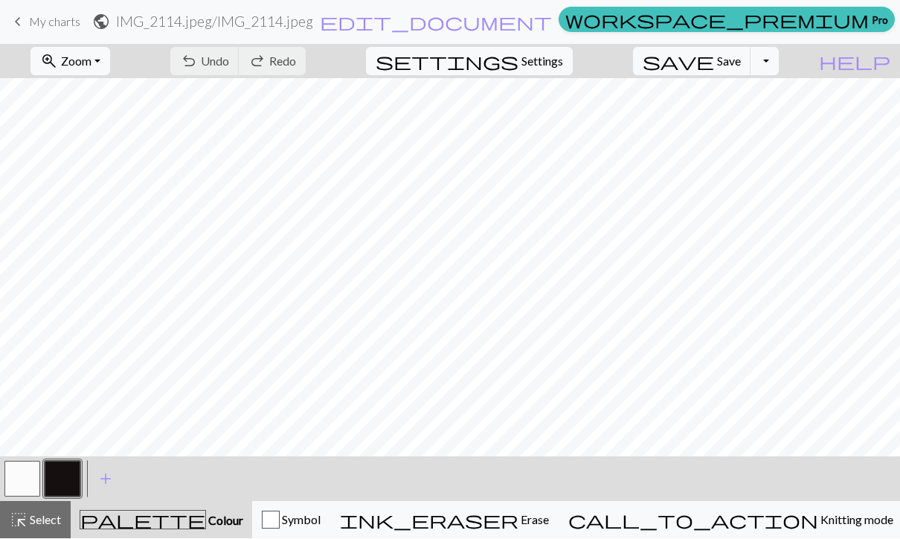
click at [779, 60] on button "Toggle Dropdown" at bounding box center [764, 62] width 28 height 28
click at [756, 117] on button "save_alt Download" at bounding box center [655, 118] width 245 height 24
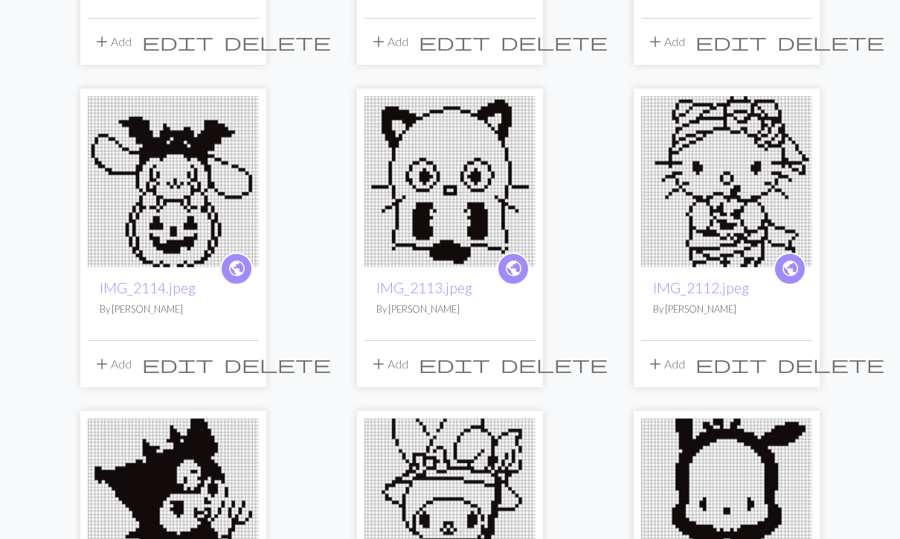
click at [482, 158] on img at bounding box center [449, 182] width 171 height 171
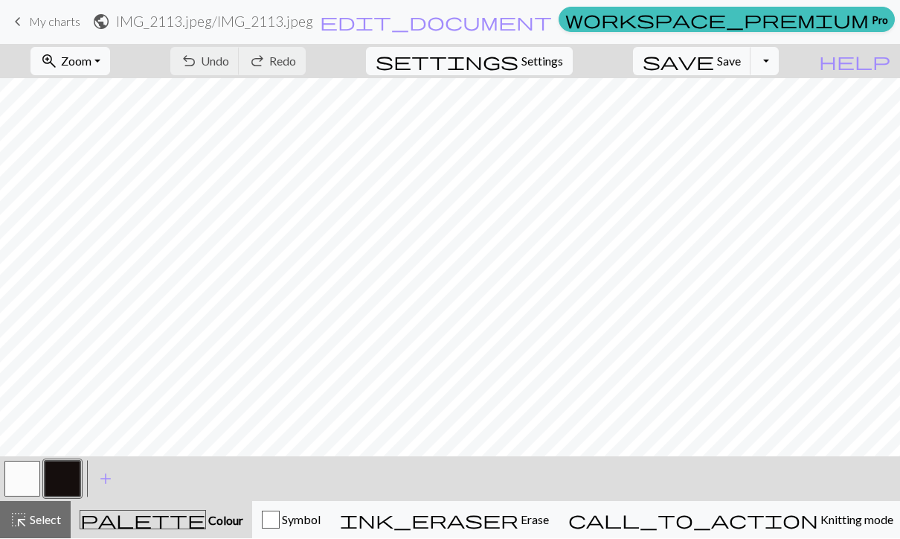
click at [779, 59] on button "Toggle Dropdown" at bounding box center [764, 62] width 28 height 28
click at [730, 118] on button "save_alt Download" at bounding box center [655, 118] width 245 height 24
click at [59, 22] on span "My charts" at bounding box center [54, 22] width 51 height 14
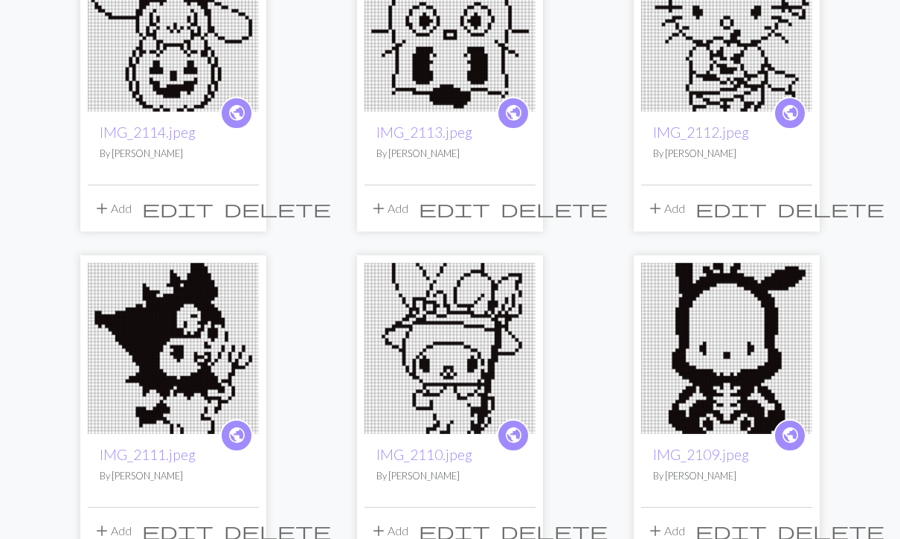
click at [710, 68] on img at bounding box center [726, 26] width 171 height 171
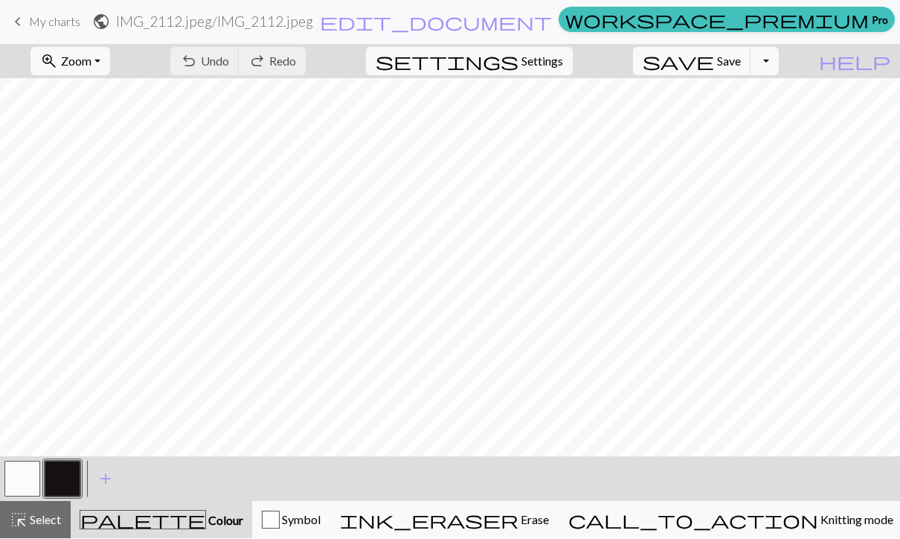
click at [779, 64] on button "Toggle Dropdown" at bounding box center [764, 62] width 28 height 28
click at [750, 116] on button "save_alt Download" at bounding box center [655, 118] width 245 height 24
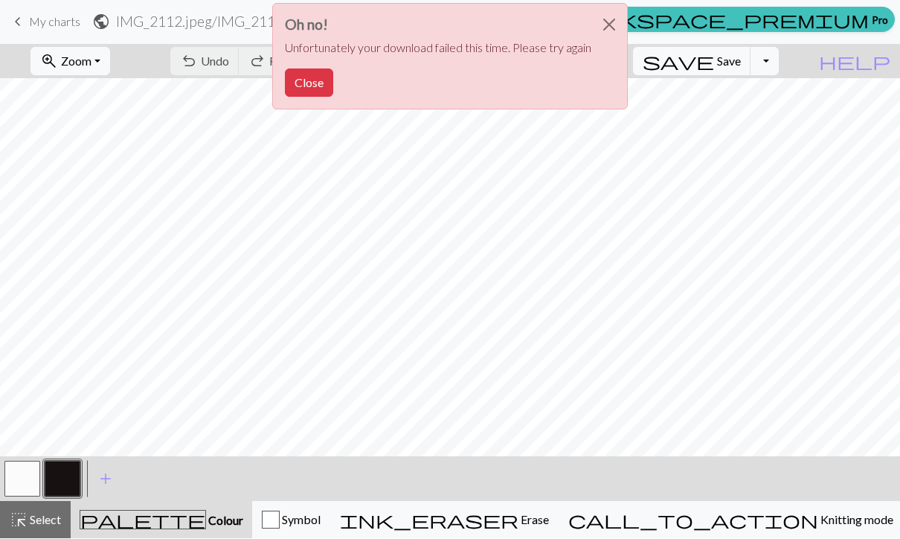
click at [317, 84] on button "Close" at bounding box center [309, 83] width 48 height 28
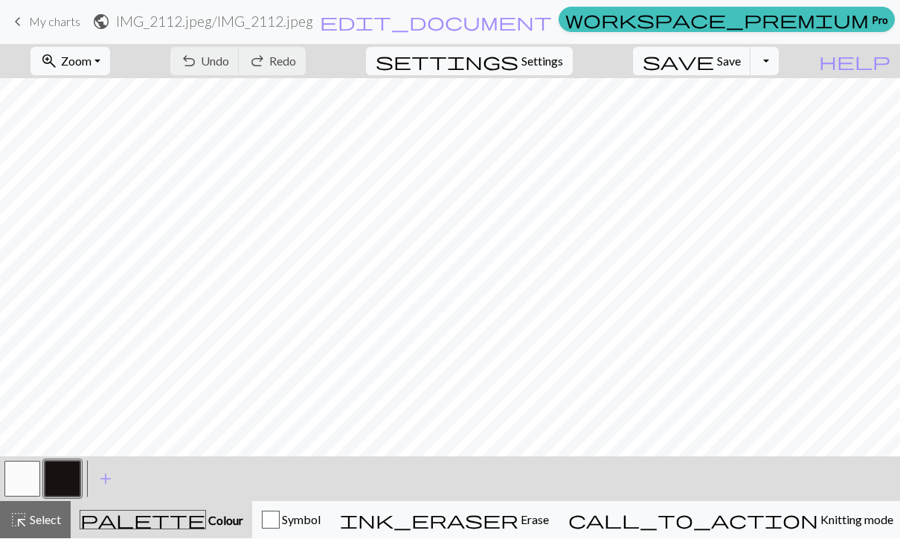
click at [779, 60] on button "Toggle Dropdown" at bounding box center [764, 62] width 28 height 28
click at [765, 119] on button "save_alt Download" at bounding box center [655, 118] width 245 height 24
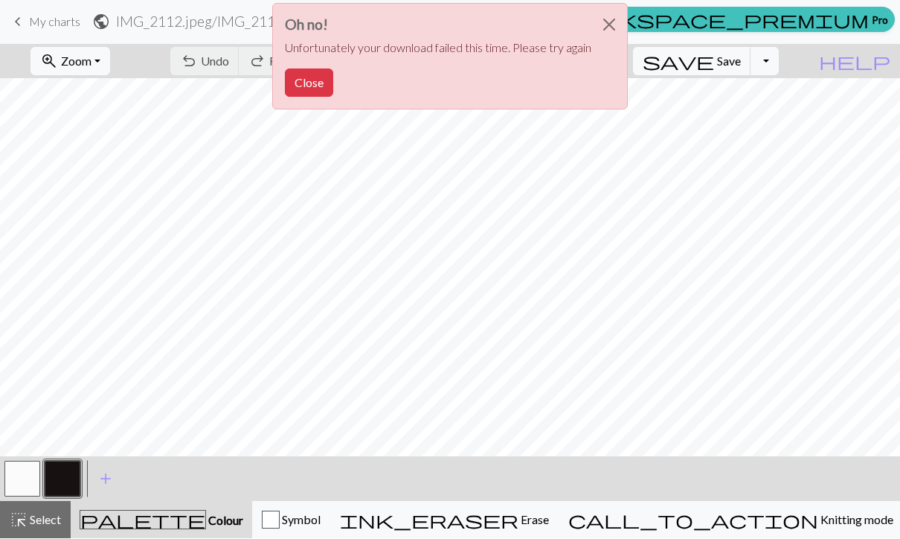
click at [326, 77] on button "Close" at bounding box center [309, 83] width 48 height 28
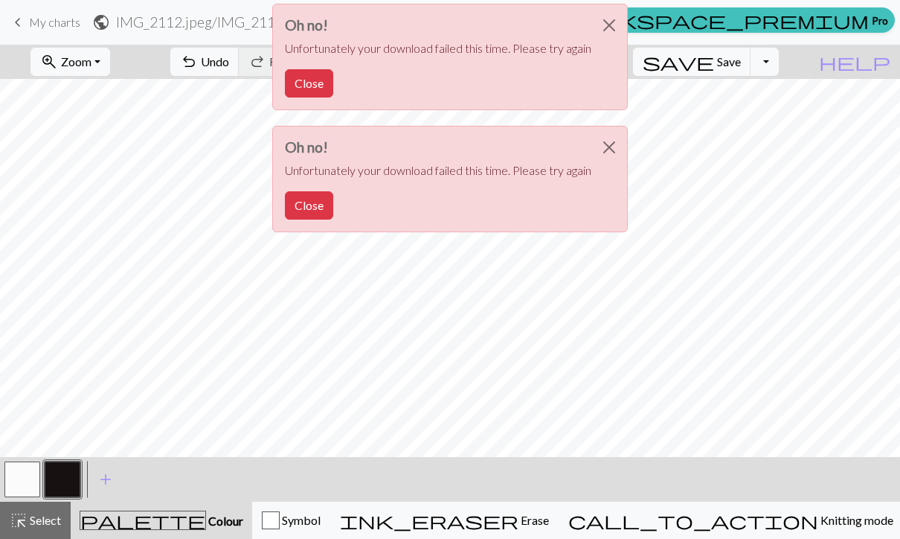
click at [611, 24] on button "Close" at bounding box center [609, 25] width 36 height 42
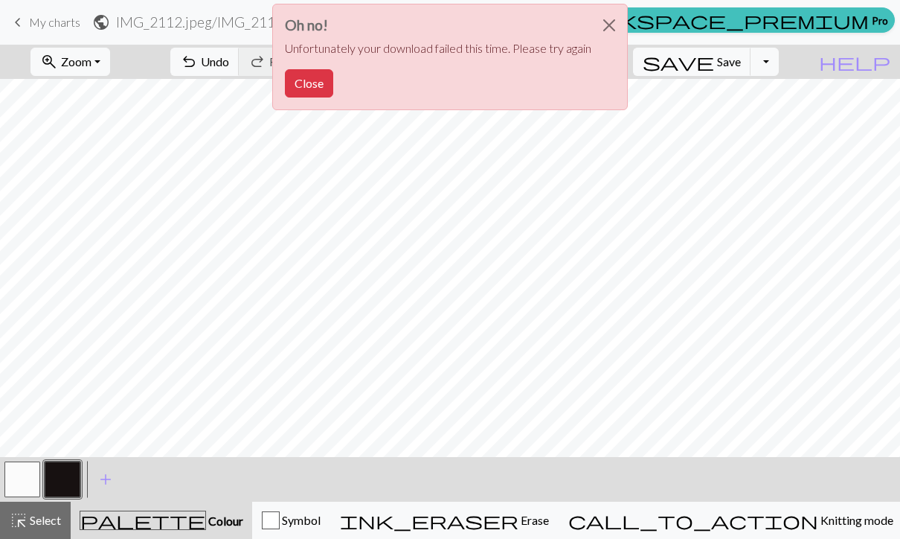
click at [612, 25] on button "Close" at bounding box center [609, 25] width 36 height 42
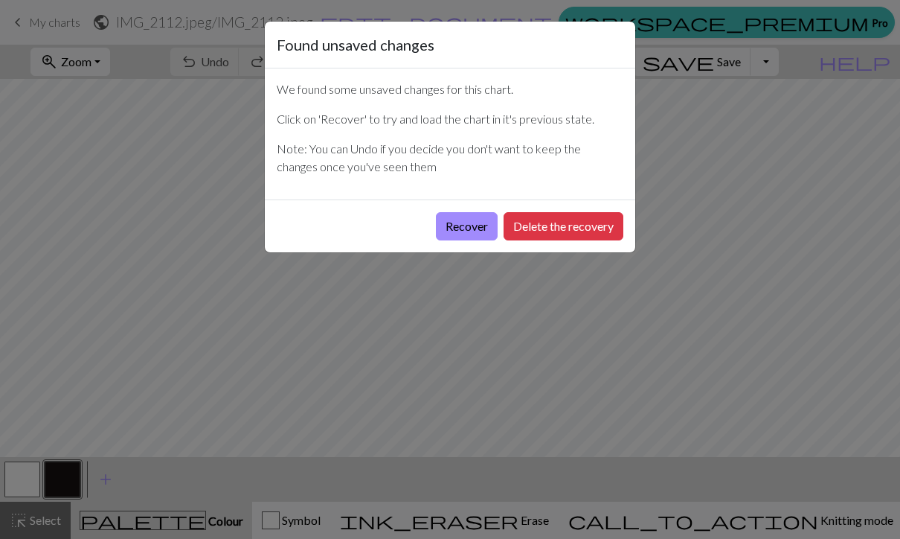
click at [457, 225] on button "Recover" at bounding box center [467, 226] width 62 height 28
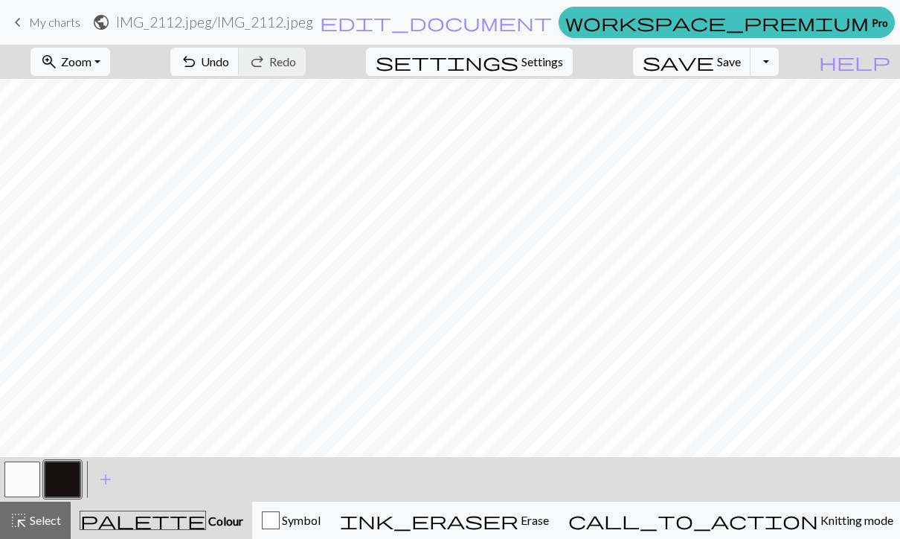
click at [91, 63] on span "Zoom" at bounding box center [76, 61] width 30 height 14
click at [123, 86] on button "Fit all" at bounding box center [90, 95] width 118 height 24
click at [779, 71] on button "Toggle Dropdown" at bounding box center [764, 62] width 28 height 28
click at [769, 125] on button "save_alt Download" at bounding box center [655, 118] width 245 height 24
click at [91, 65] on span "Zoom" at bounding box center [76, 61] width 30 height 14
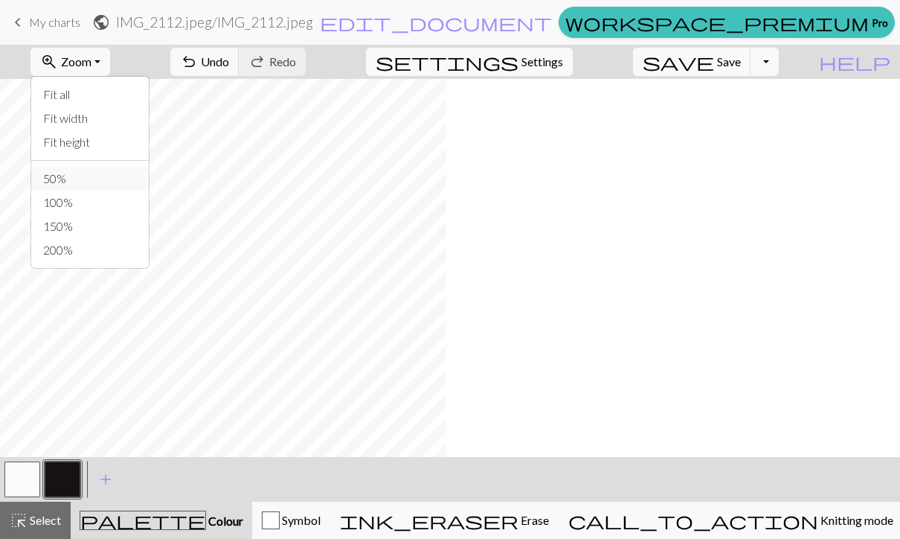
click at [127, 176] on button "50%" at bounding box center [90, 179] width 118 height 24
click at [91, 62] on span "Zoom" at bounding box center [76, 61] width 30 height 14
click at [83, 186] on button "50%" at bounding box center [90, 179] width 118 height 24
click at [110, 66] on button "zoom_in Zoom Zoom" at bounding box center [70, 62] width 80 height 28
click at [115, 147] on button "Fit height" at bounding box center [90, 142] width 118 height 24
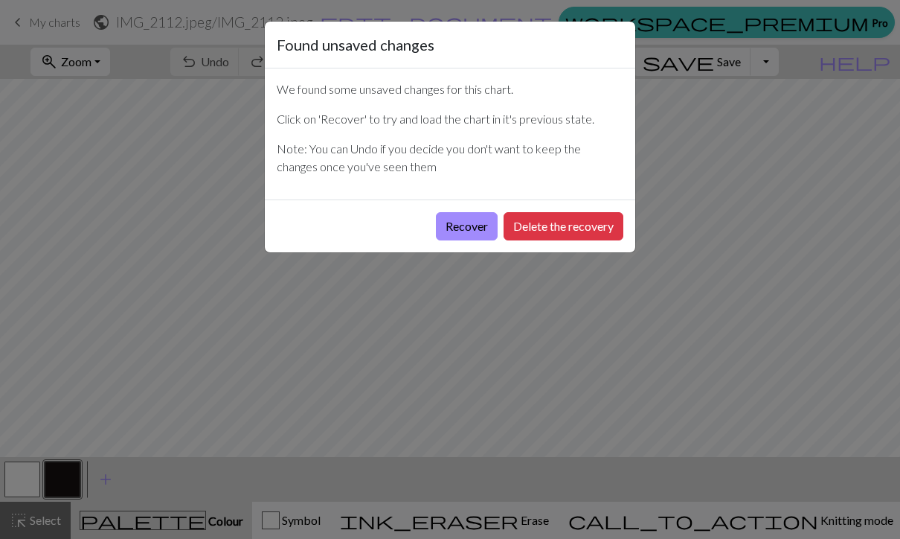
click at [466, 224] on button "Recover" at bounding box center [467, 226] width 62 height 28
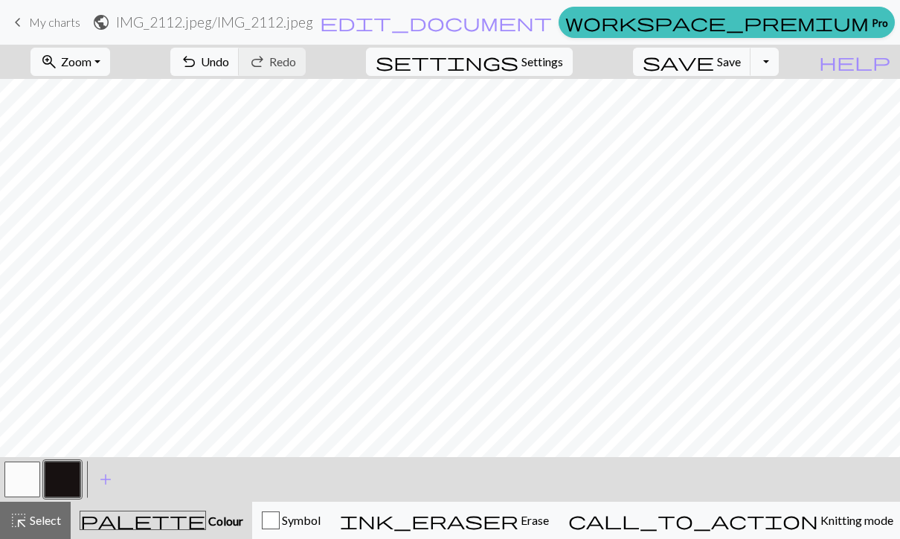
click at [110, 61] on button "zoom_in Zoom Zoom" at bounding box center [70, 62] width 80 height 28
click at [113, 174] on button "50%" at bounding box center [90, 179] width 118 height 24
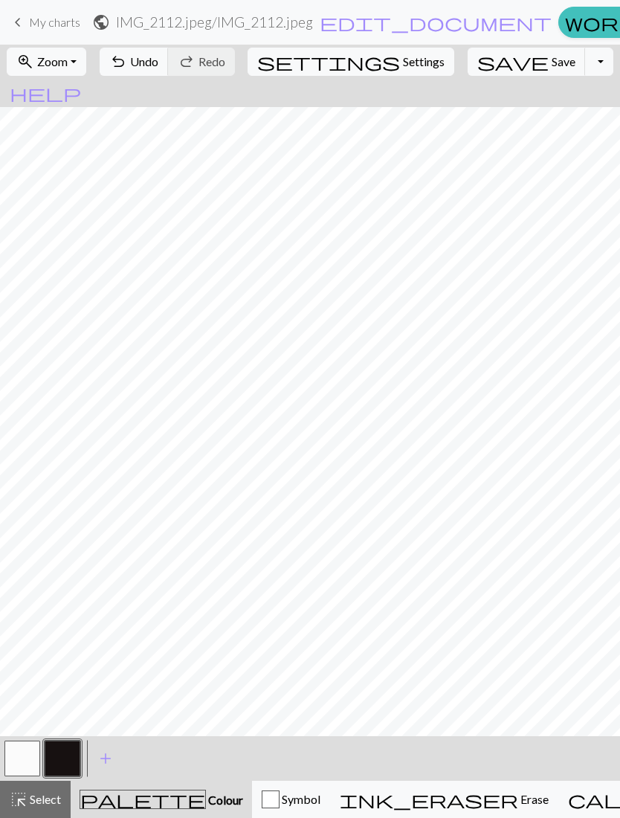
click at [31, 16] on span "My charts" at bounding box center [54, 22] width 51 height 14
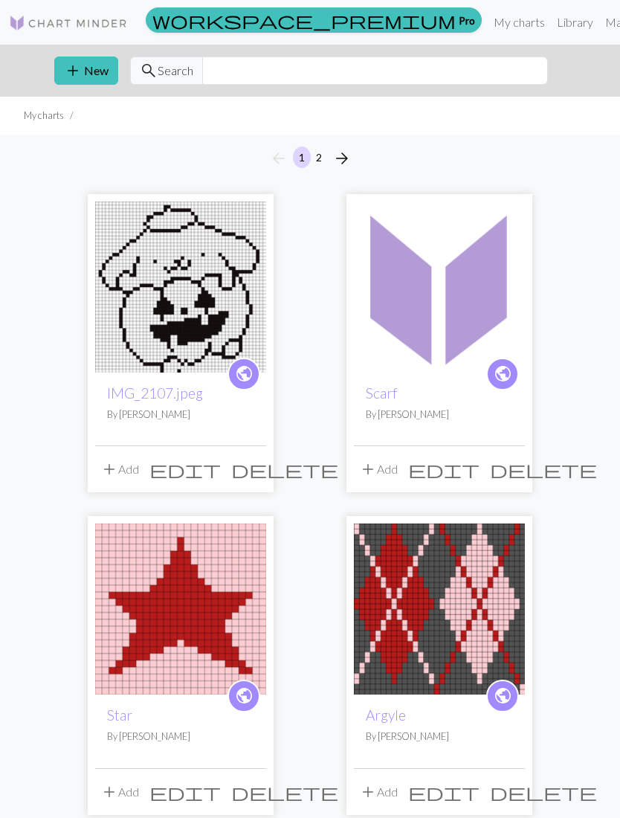
click at [219, 268] on img at bounding box center [180, 287] width 171 height 171
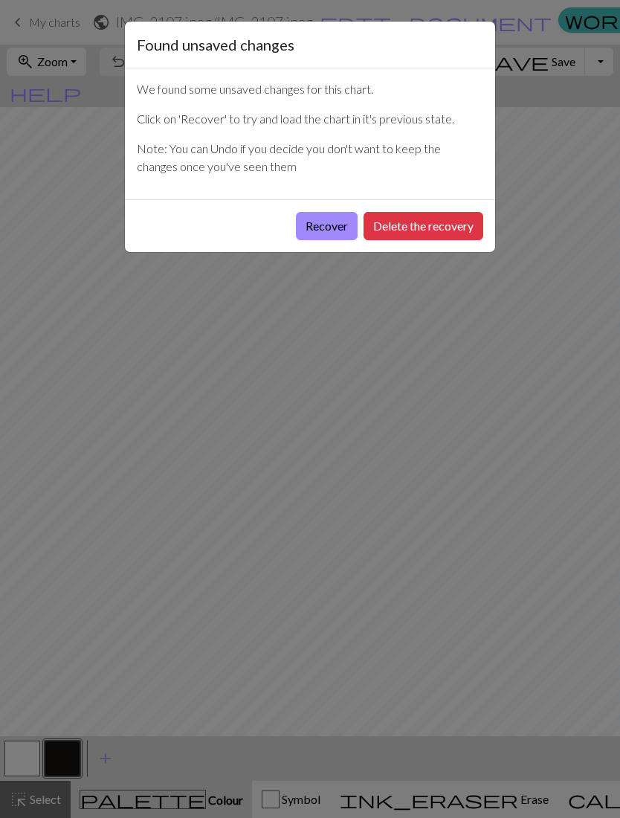
click at [324, 225] on button "Recover" at bounding box center [327, 226] width 62 height 28
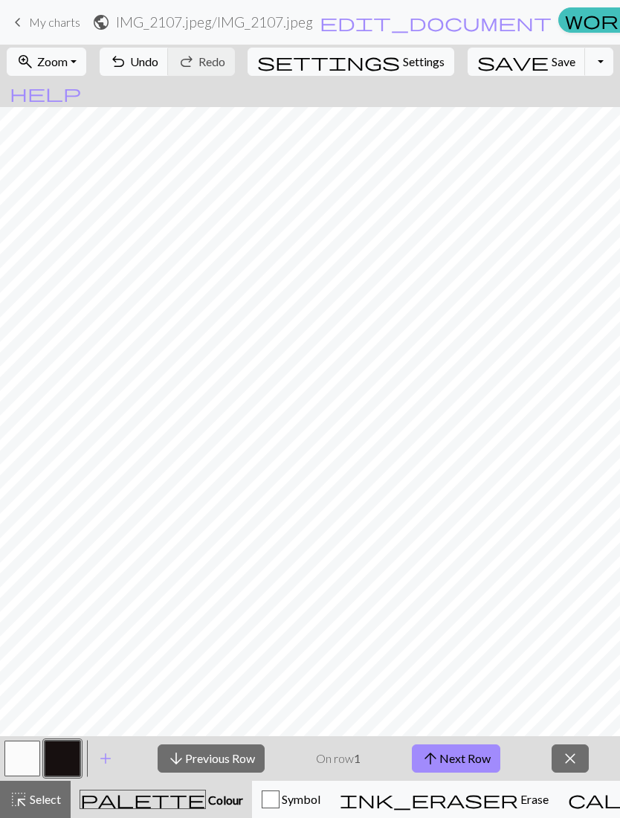
click at [84, 48] on button "zoom_in Zoom Zoom" at bounding box center [47, 62] width 80 height 28
click at [78, 181] on button "50%" at bounding box center [66, 179] width 118 height 24
click at [584, 538] on button "close" at bounding box center [570, 759] width 37 height 28
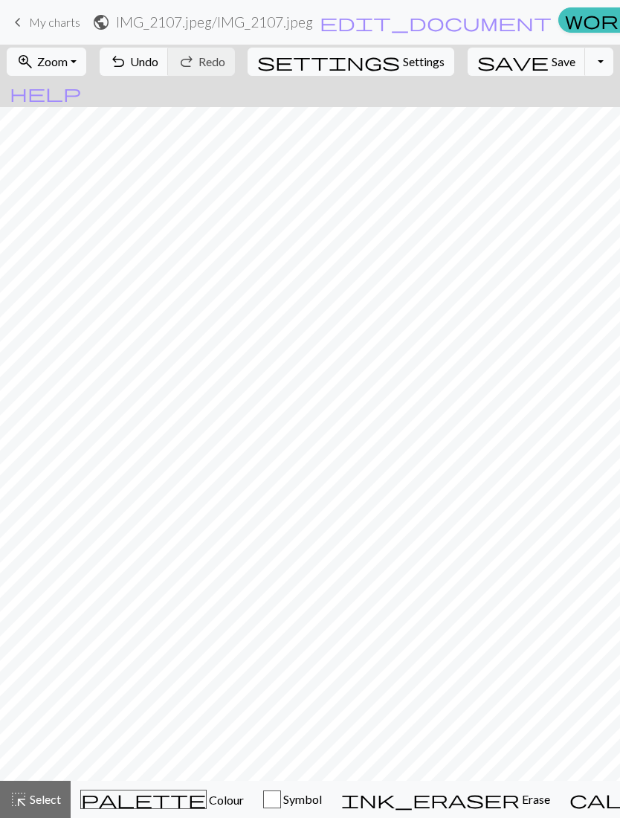
click at [22, 13] on span "keyboard_arrow_left" at bounding box center [18, 22] width 18 height 21
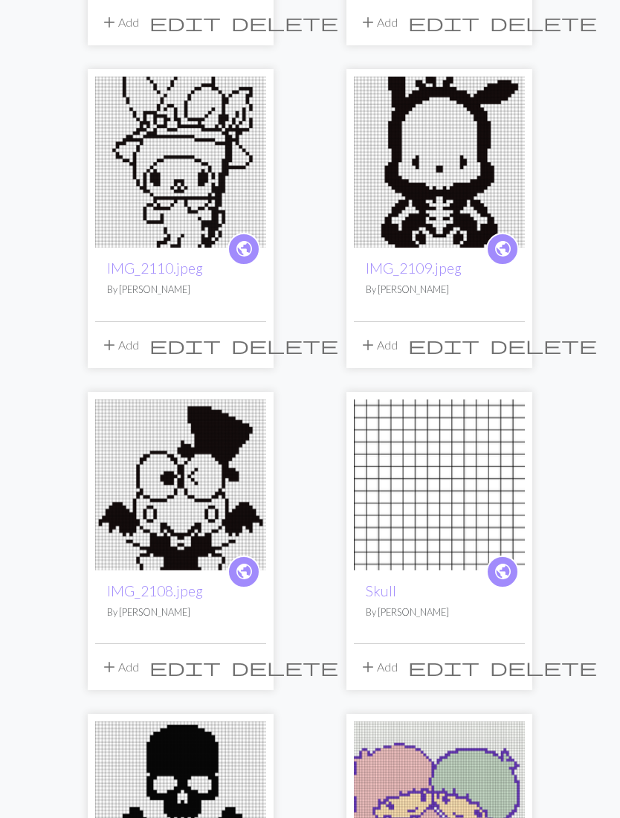
scroll to position [1774, 0]
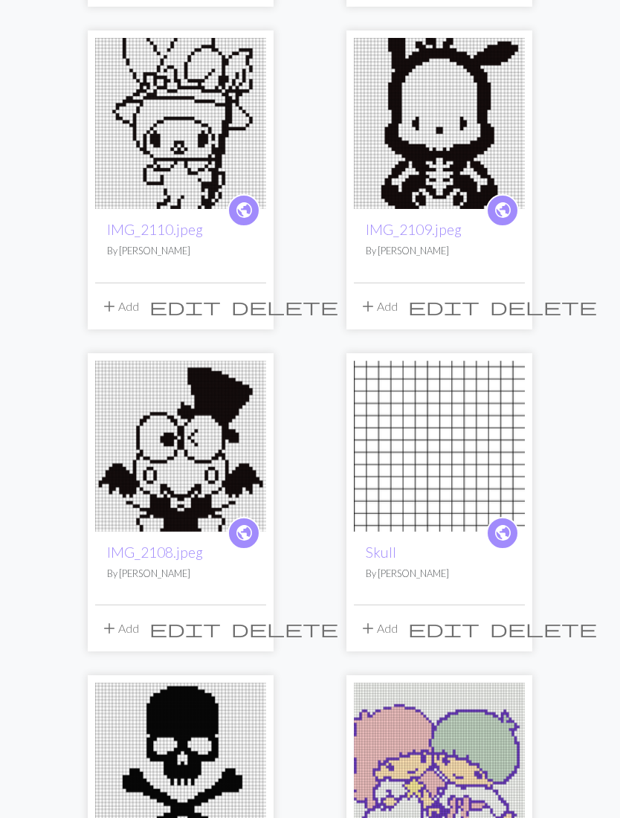
click at [221, 450] on img at bounding box center [180, 446] width 171 height 171
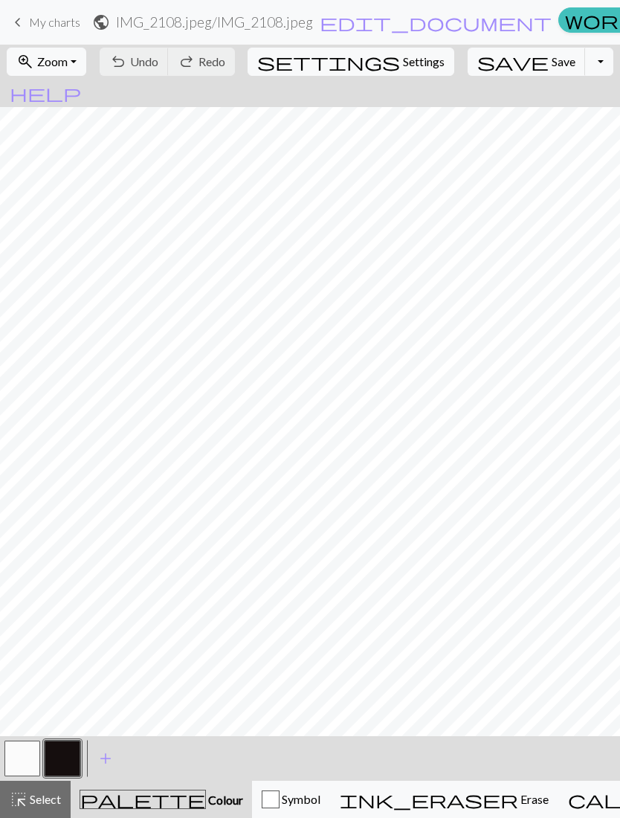
click at [68, 63] on span "Zoom" at bounding box center [52, 61] width 30 height 14
click at [77, 180] on button "50%" at bounding box center [66, 179] width 118 height 24
click at [22, 25] on span "keyboard_arrow_left" at bounding box center [18, 22] width 18 height 21
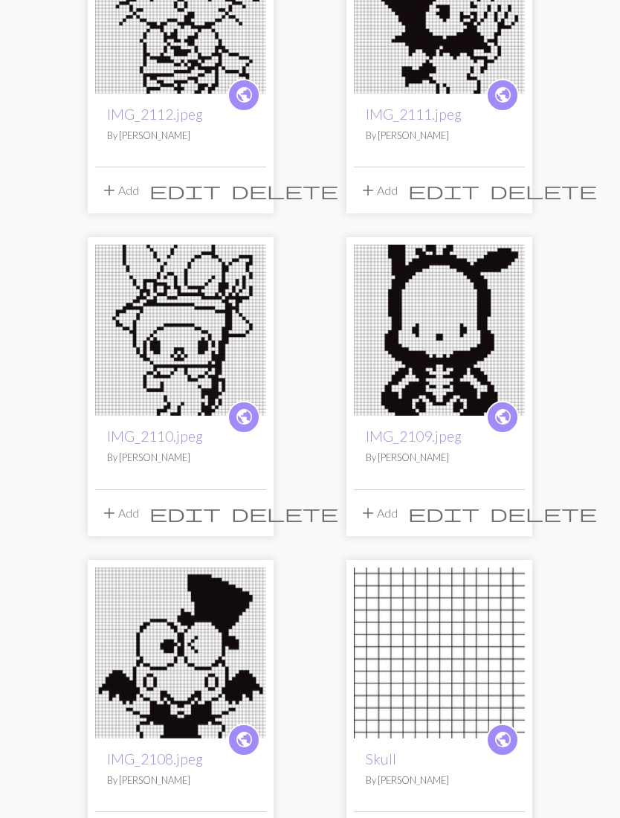
scroll to position [1599, 0]
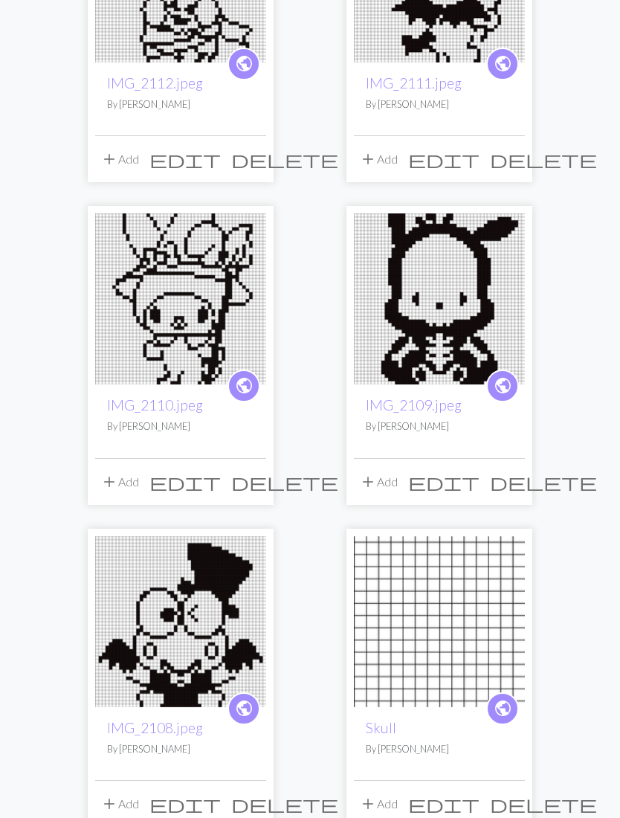
click at [451, 324] on img at bounding box center [439, 298] width 171 height 171
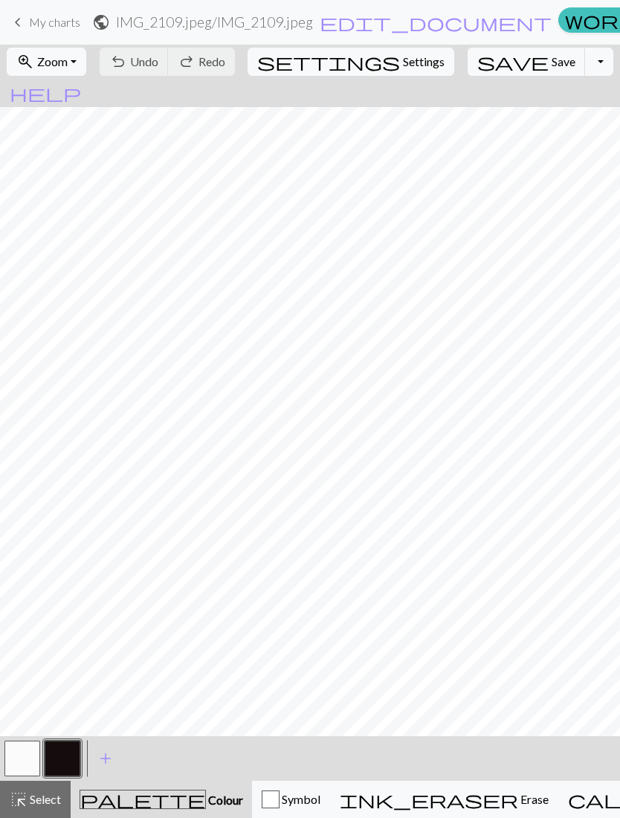
click at [68, 59] on span "Zoom" at bounding box center [52, 61] width 30 height 14
click at [62, 173] on button "50%" at bounding box center [66, 179] width 118 height 24
click at [56, 58] on span "Zoom" at bounding box center [52, 61] width 30 height 14
click at [27, 18] on link "keyboard_arrow_left My charts" at bounding box center [44, 22] width 71 height 25
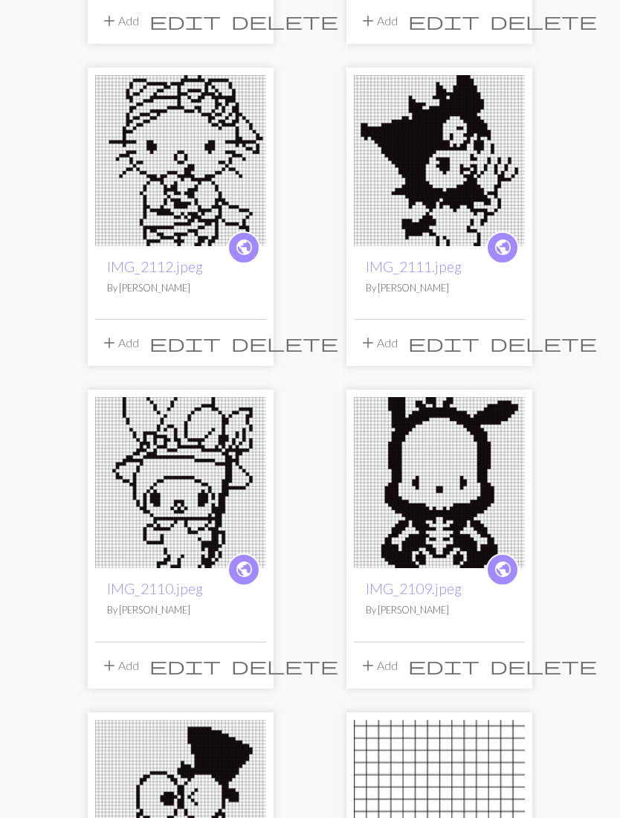
click at [206, 443] on img at bounding box center [180, 483] width 171 height 171
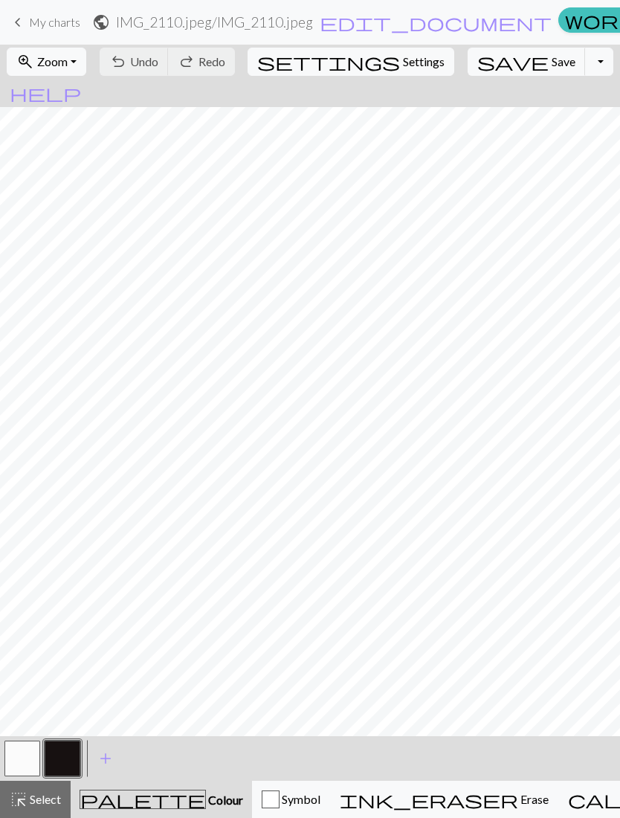
click at [86, 49] on button "zoom_in Zoom Zoom" at bounding box center [47, 62] width 80 height 28
click at [76, 172] on button "50%" at bounding box center [66, 179] width 118 height 24
click at [25, 13] on span "keyboard_arrow_left" at bounding box center [18, 22] width 18 height 21
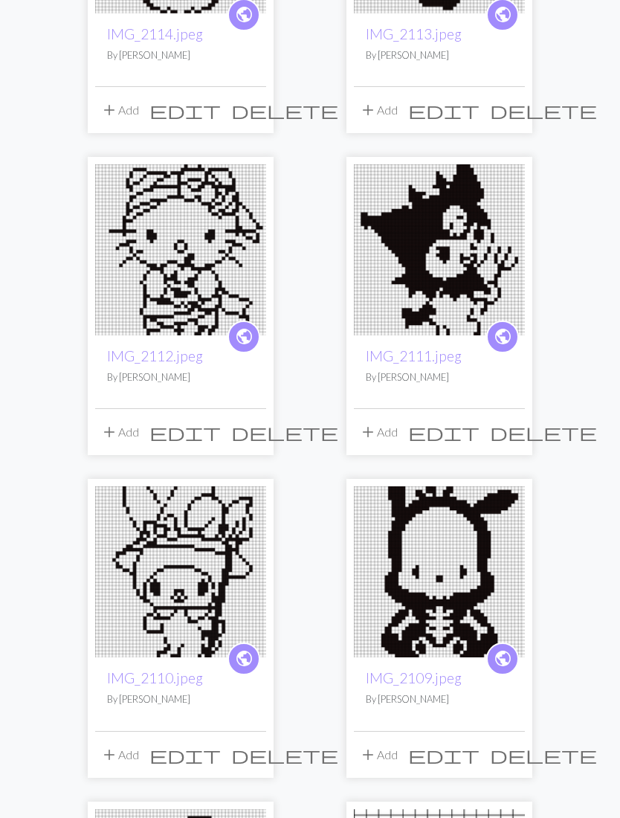
scroll to position [1341, 0]
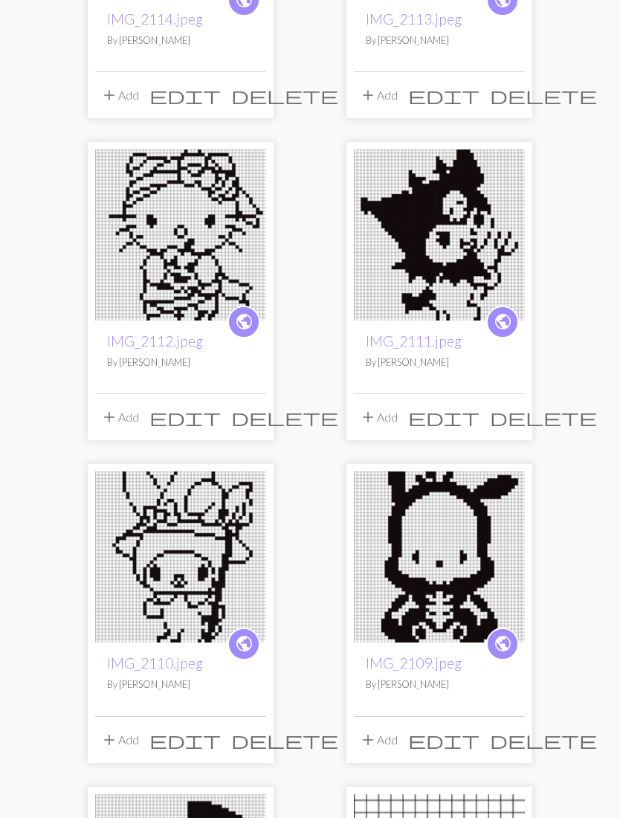
click at [456, 235] on img at bounding box center [439, 235] width 171 height 171
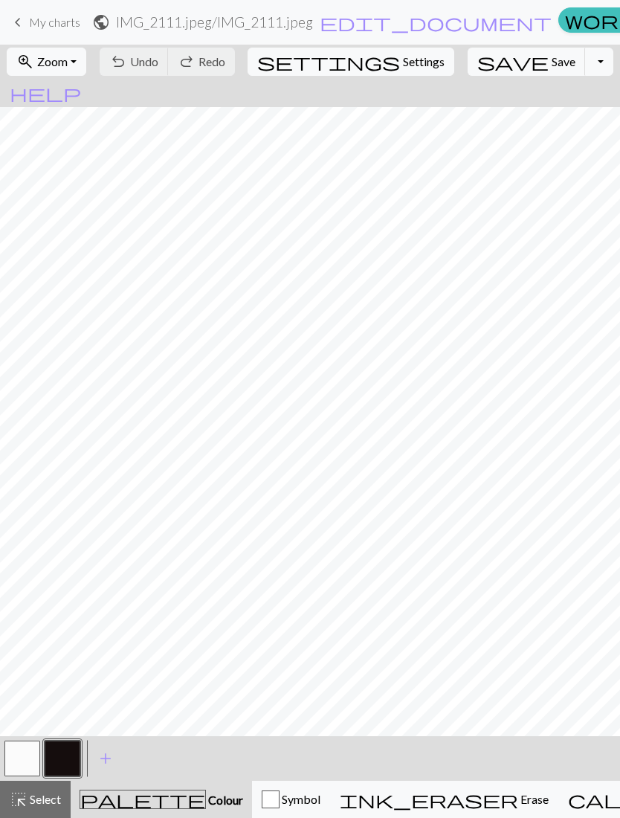
click at [85, 52] on button "zoom_in Zoom Zoom" at bounding box center [47, 62] width 80 height 28
click at [85, 171] on button "50%" at bounding box center [66, 179] width 118 height 24
click at [20, 22] on span "keyboard_arrow_left" at bounding box center [18, 22] width 18 height 21
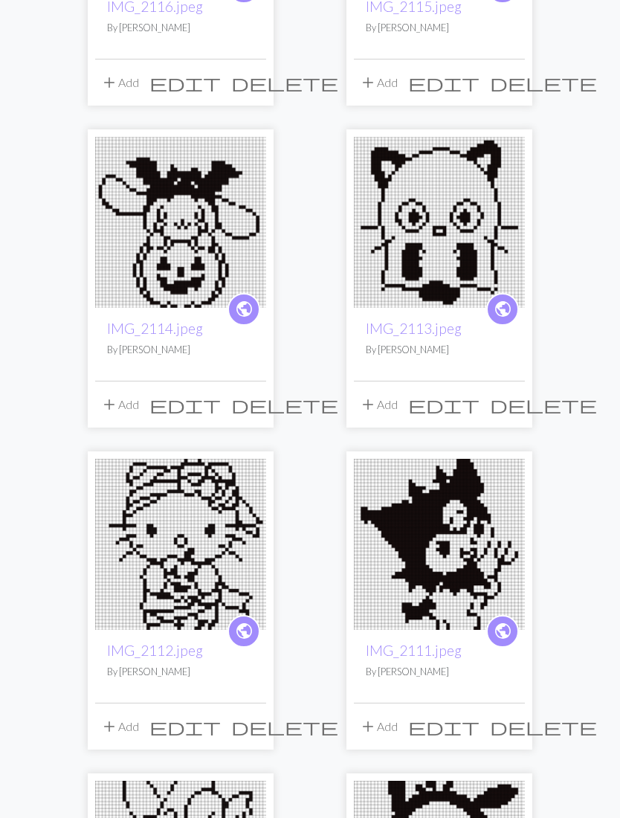
click at [466, 228] on img at bounding box center [439, 223] width 171 height 171
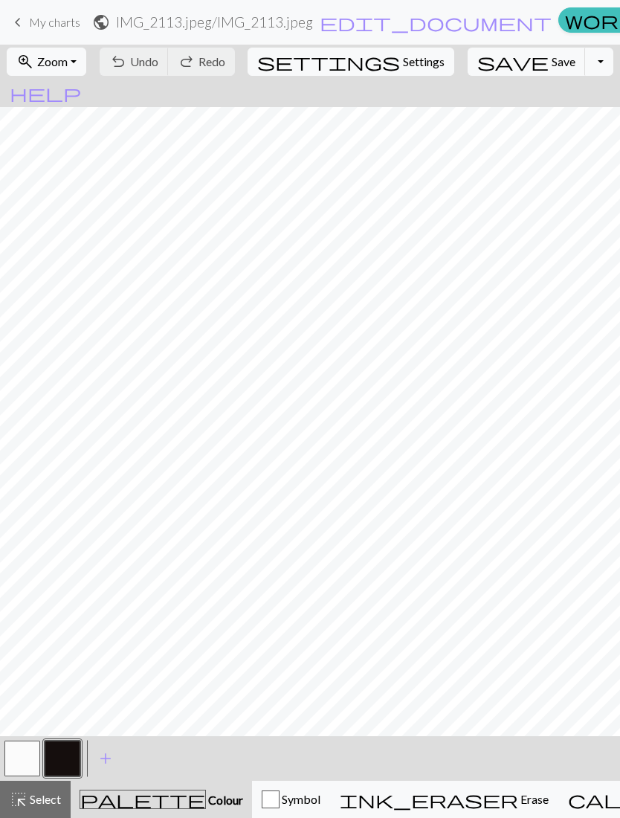
click at [74, 51] on button "zoom_in Zoom Zoom" at bounding box center [47, 62] width 80 height 28
click at [74, 176] on button "50%" at bounding box center [66, 179] width 118 height 24
click at [25, 19] on span "keyboard_arrow_left" at bounding box center [18, 22] width 18 height 21
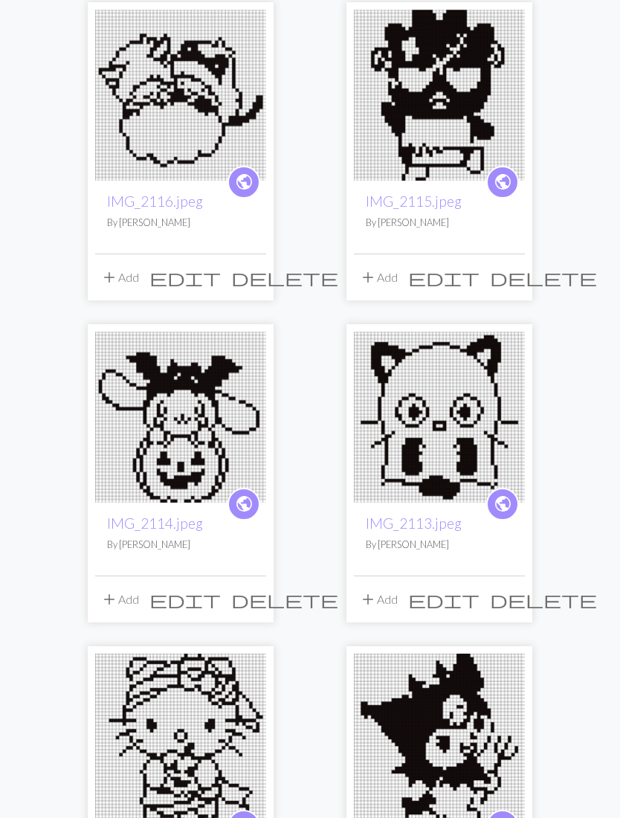
scroll to position [836, 0]
click at [222, 413] on img at bounding box center [180, 417] width 171 height 171
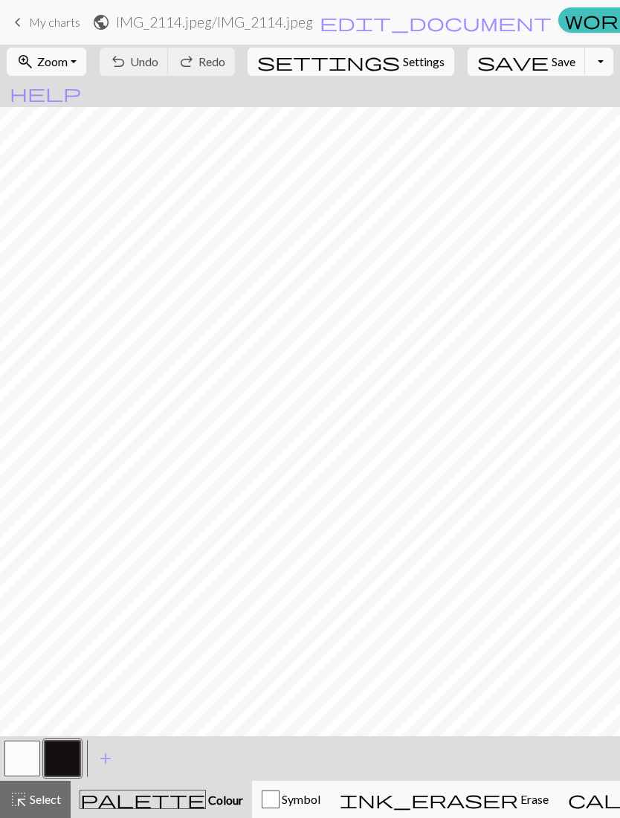
click at [58, 57] on span "Zoom" at bounding box center [52, 61] width 30 height 14
click at [68, 62] on span "Zoom" at bounding box center [52, 61] width 30 height 14
click at [66, 179] on button "50%" at bounding box center [66, 179] width 118 height 24
click at [21, 25] on span "keyboard_arrow_left" at bounding box center [18, 22] width 18 height 21
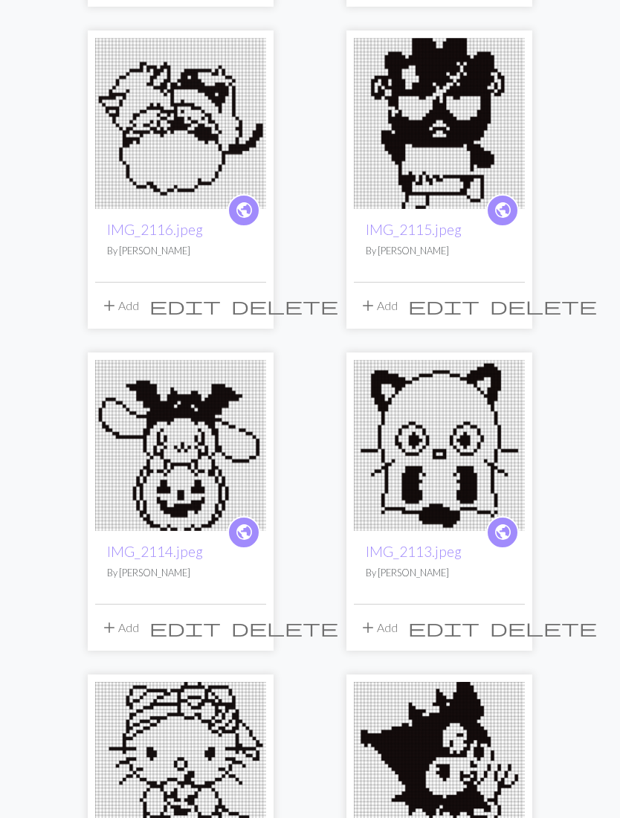
scroll to position [813, 0]
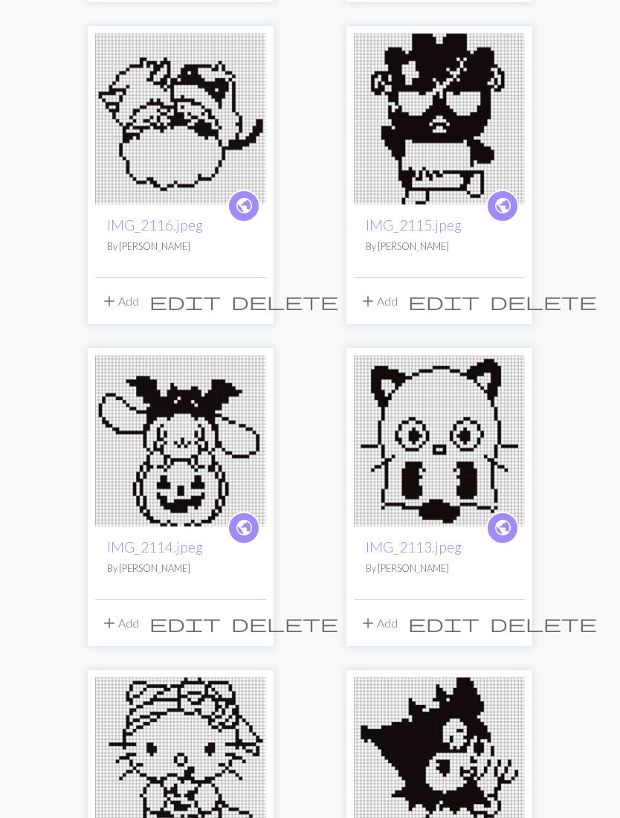
click at [446, 150] on img at bounding box center [439, 118] width 171 height 171
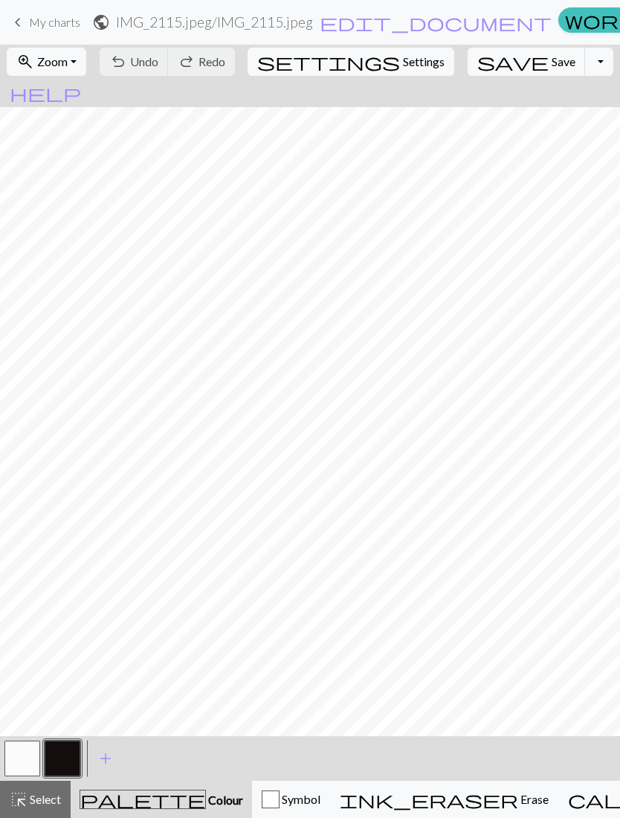
click at [68, 55] on span "Zoom" at bounding box center [52, 61] width 30 height 14
click at [68, 57] on span "Zoom" at bounding box center [52, 61] width 30 height 14
click at [60, 179] on button "50%" at bounding box center [66, 179] width 118 height 24
click at [29, 16] on span "My charts" at bounding box center [54, 22] width 51 height 14
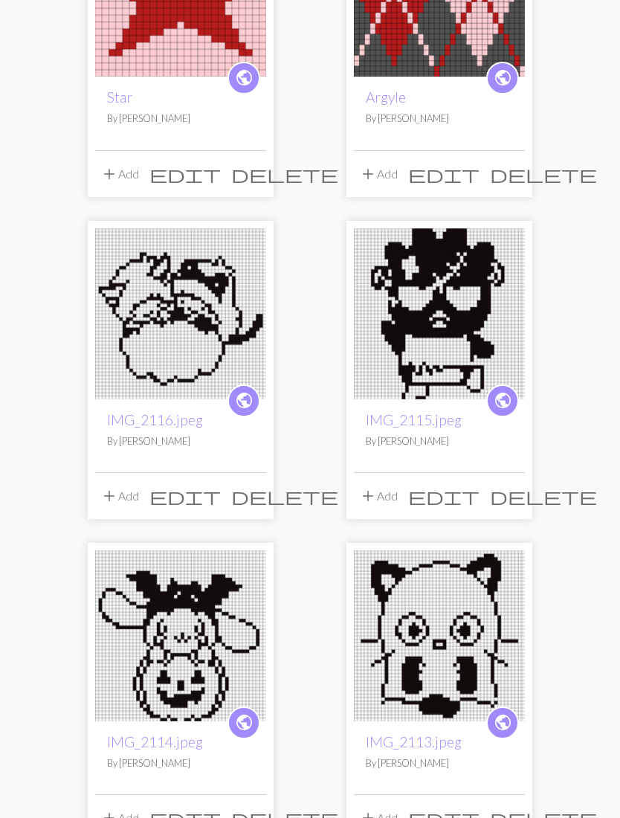
scroll to position [620, 0]
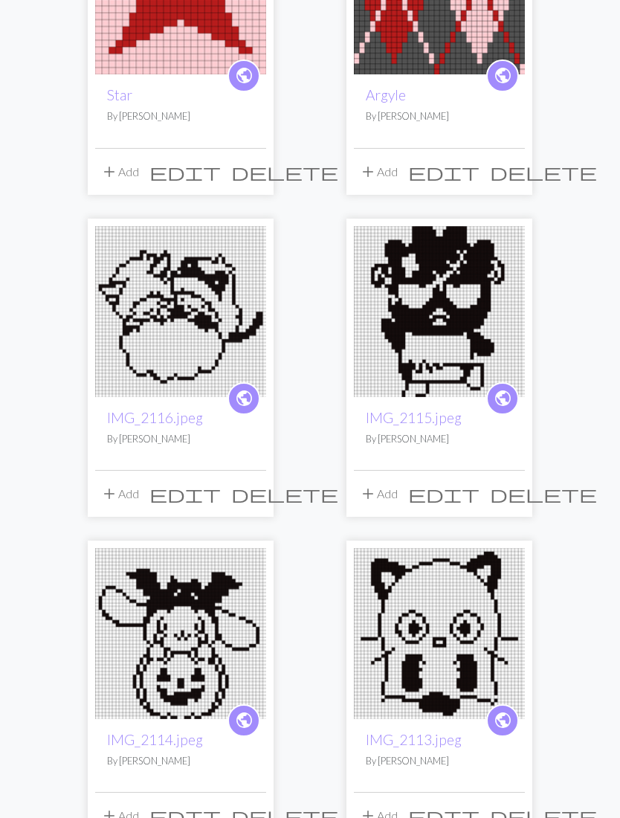
click at [212, 297] on img at bounding box center [180, 311] width 171 height 171
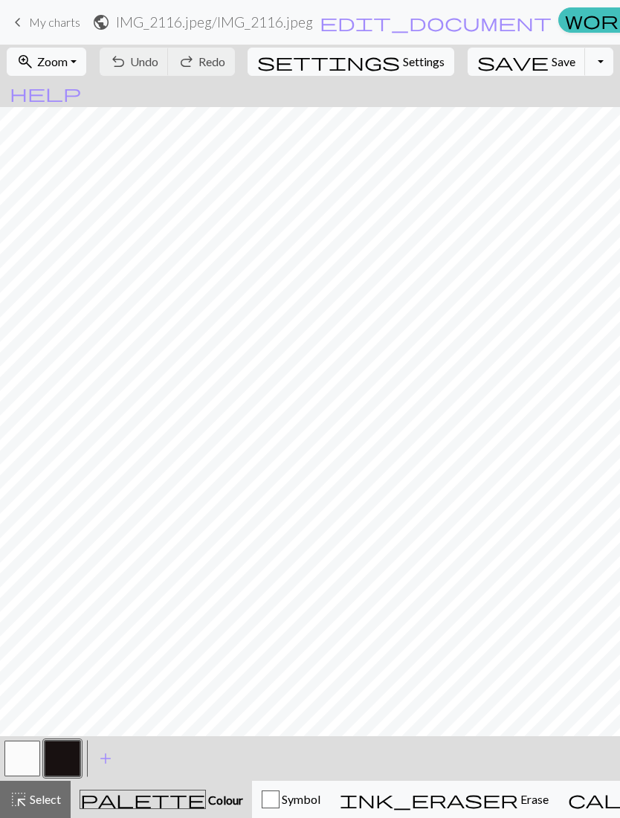
click at [68, 58] on span "Zoom" at bounding box center [52, 61] width 30 height 14
click at [68, 61] on span "Zoom" at bounding box center [52, 61] width 30 height 14
click at [65, 179] on button "50%" at bounding box center [66, 179] width 118 height 24
click at [29, 21] on span "My charts" at bounding box center [54, 22] width 51 height 14
